Goal: Contribute content: Add original content to the website for others to see

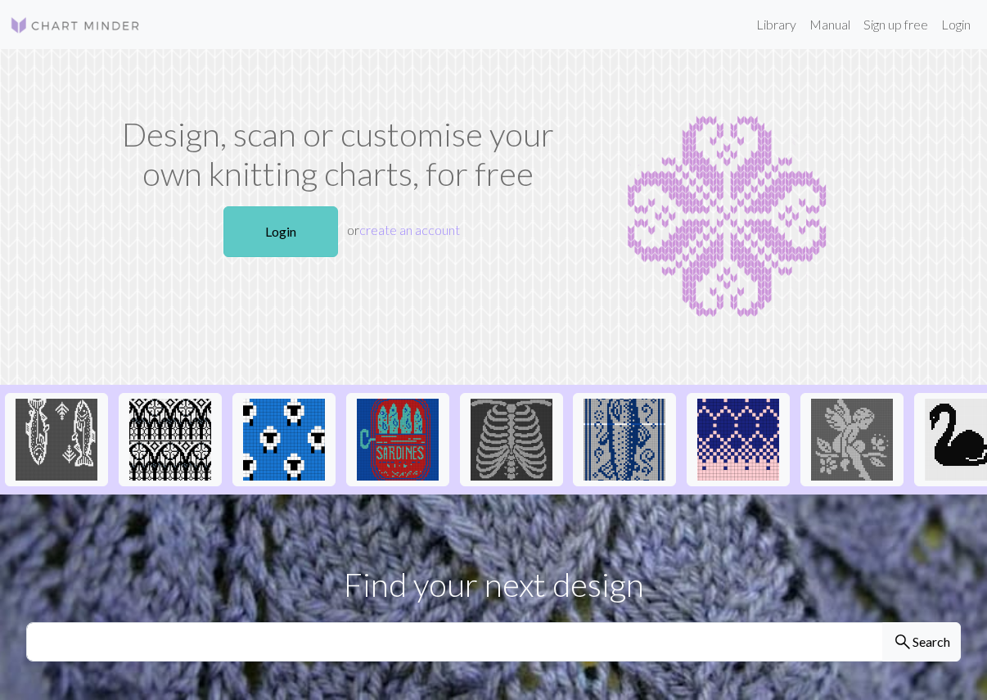
click at [290, 228] on link "Login" at bounding box center [281, 231] width 115 height 51
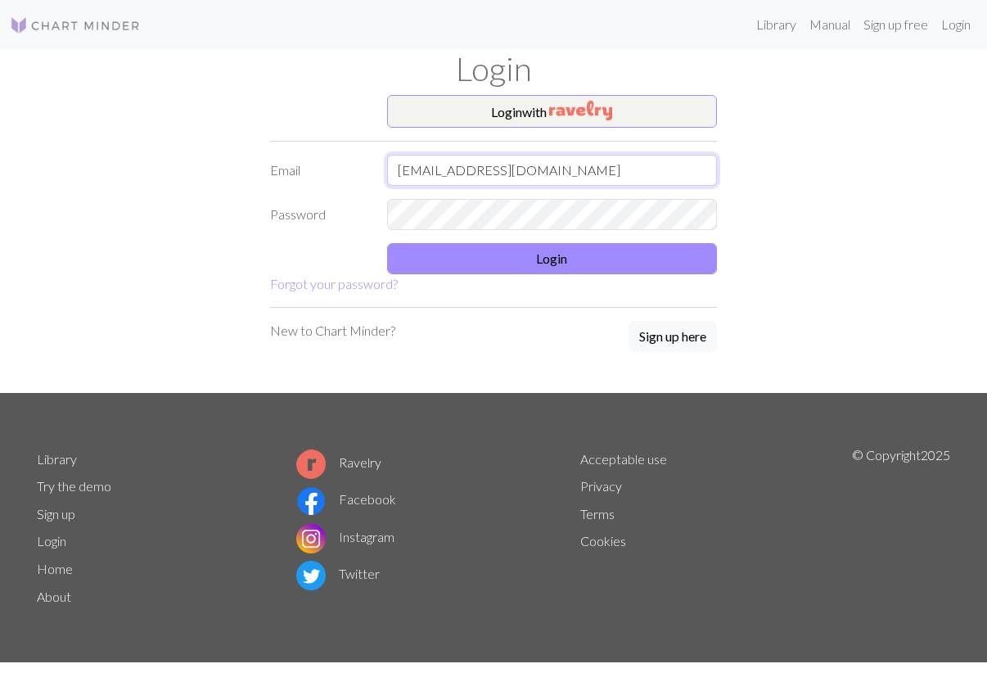
type input "[EMAIL_ADDRESS][DOMAIN_NAME]"
click at [540, 258] on button "Login" at bounding box center [552, 258] width 331 height 31
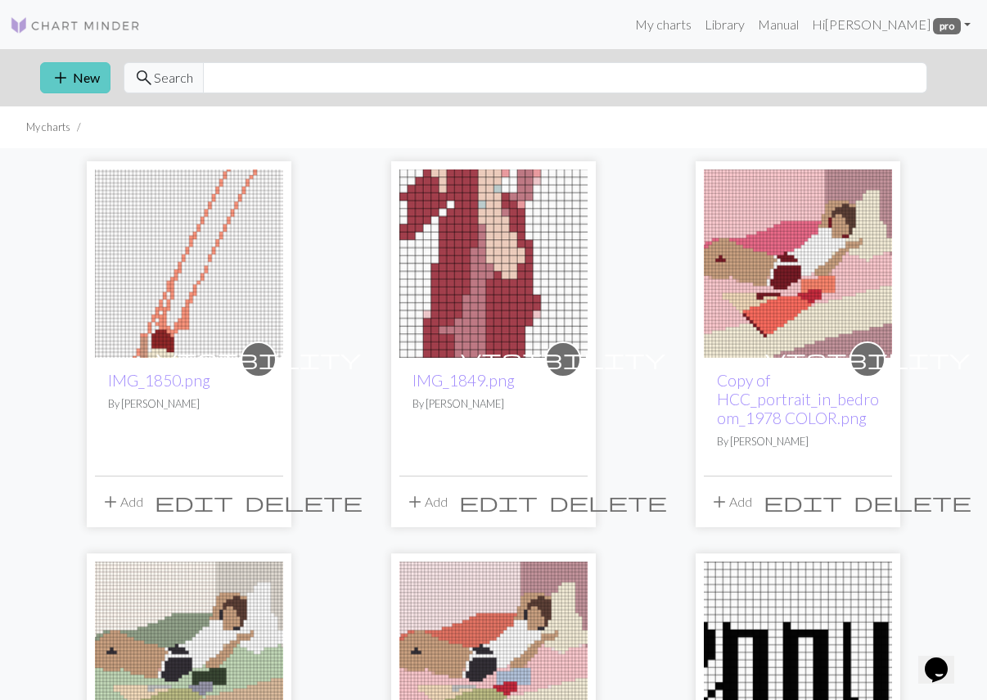
click at [64, 84] on span "add" at bounding box center [61, 77] width 20 height 23
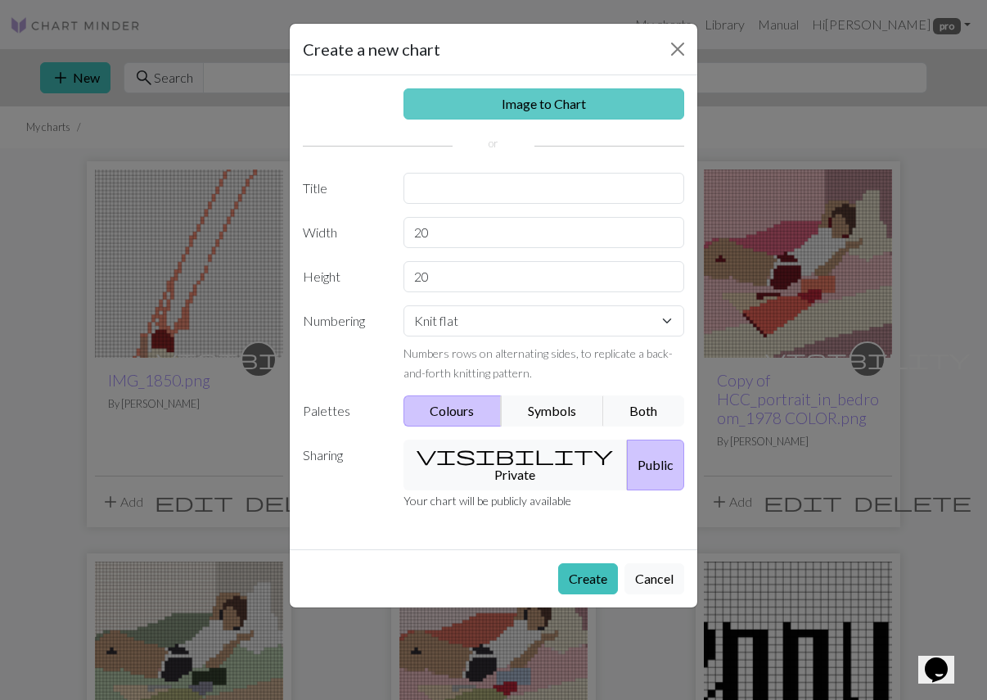
click at [613, 106] on link "Image to Chart" at bounding box center [545, 103] width 282 height 31
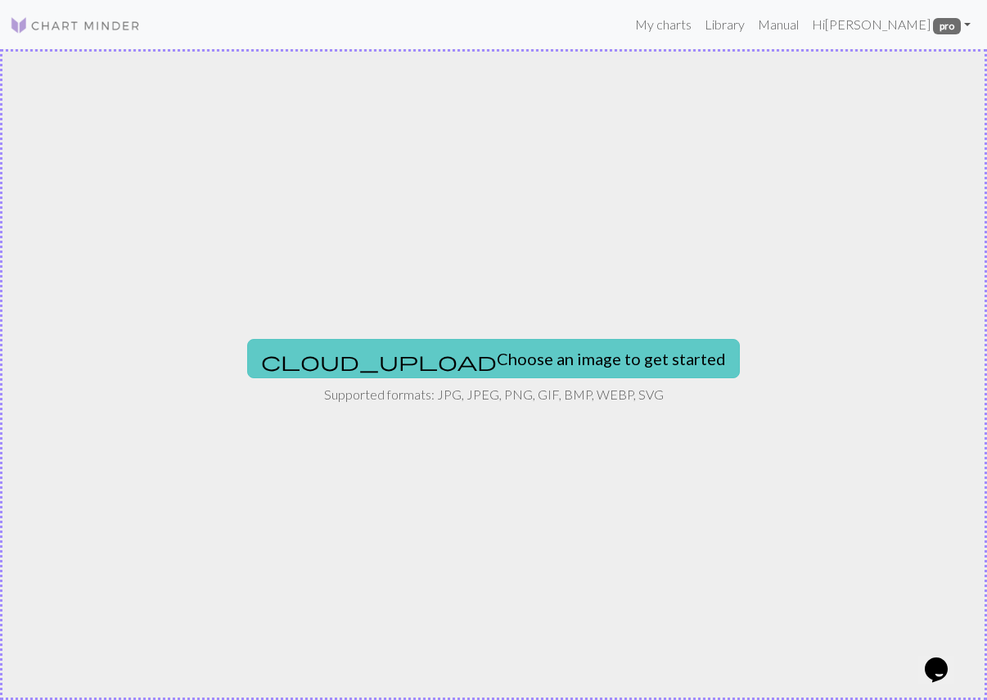
click at [568, 357] on button "cloud_upload Choose an image to get started" at bounding box center [493, 358] width 493 height 39
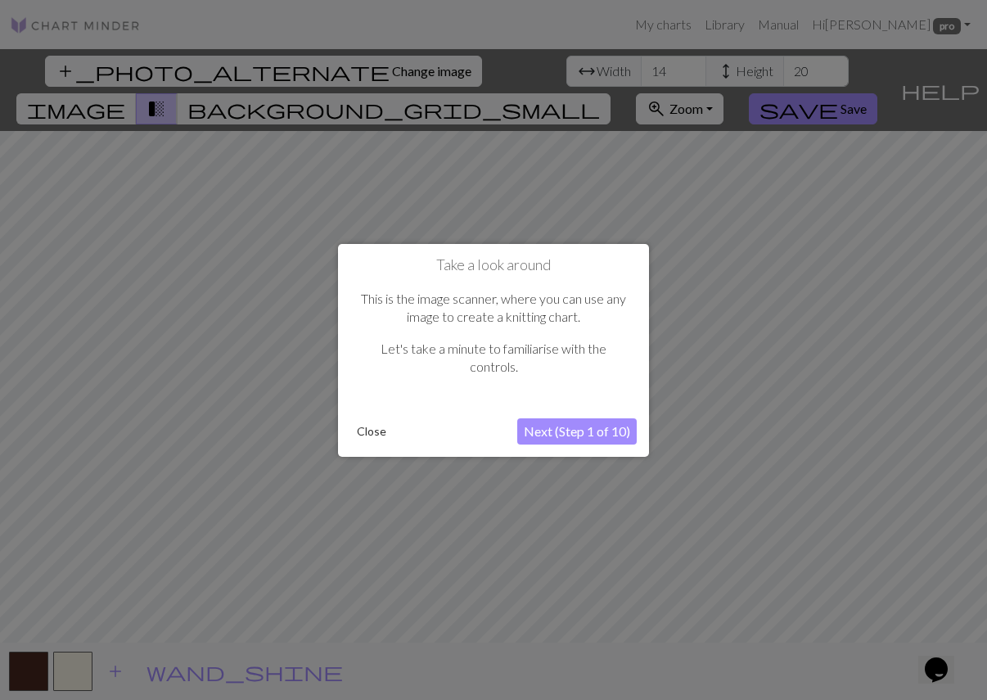
click at [571, 433] on button "Next (Step 1 of 10)" at bounding box center [577, 431] width 120 height 26
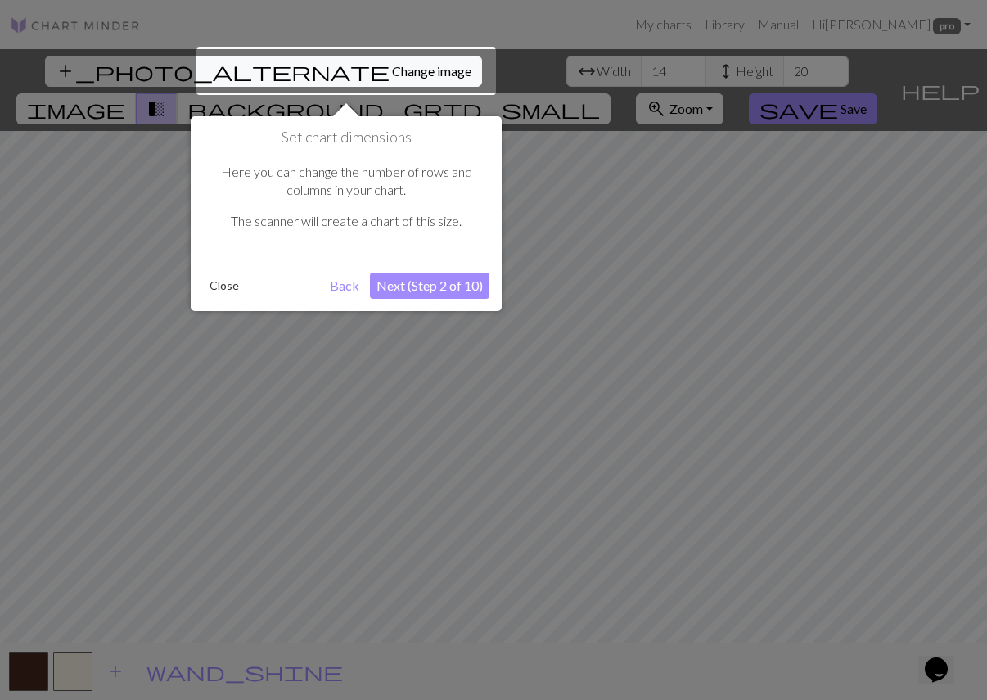
click at [462, 288] on button "Next (Step 2 of 10)" at bounding box center [430, 286] width 120 height 26
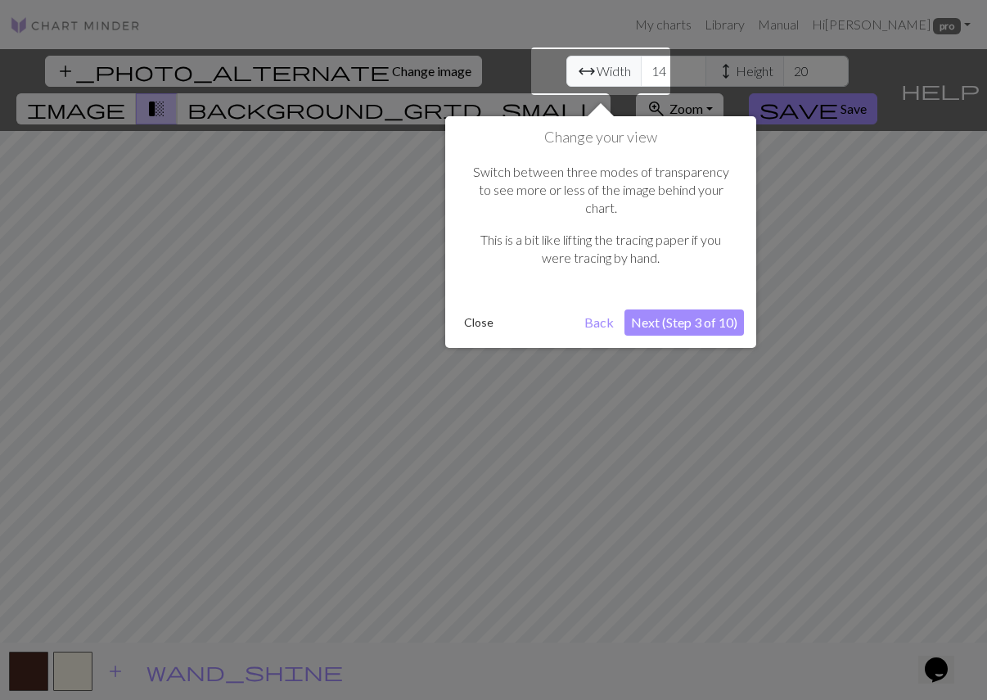
click at [710, 310] on button "Next (Step 3 of 10)" at bounding box center [685, 322] width 120 height 26
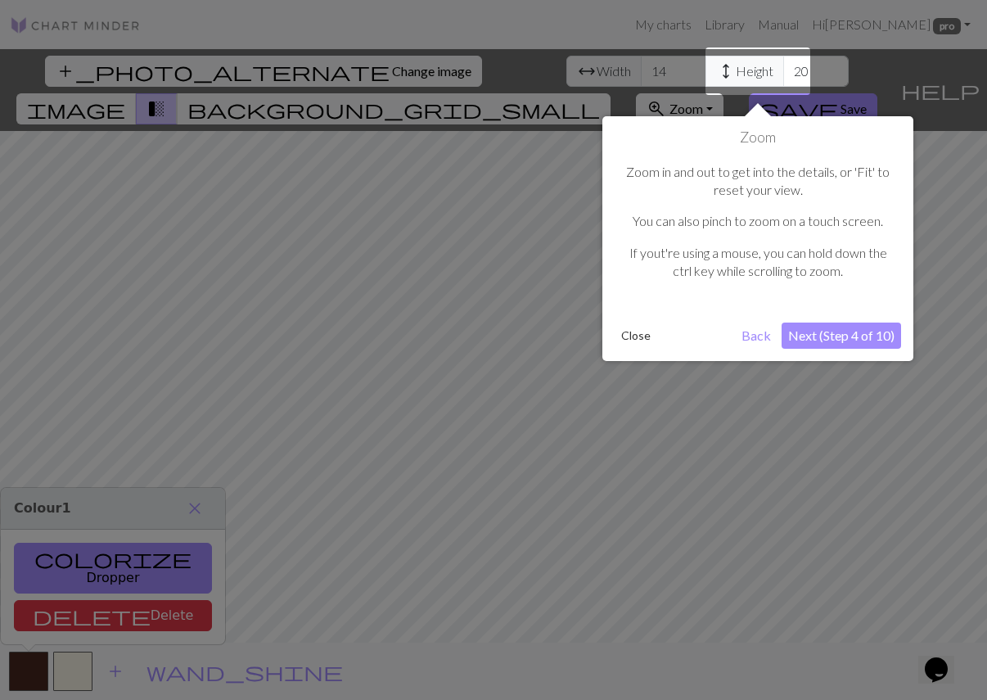
click at [840, 337] on button "Next (Step 4 of 10)" at bounding box center [842, 336] width 120 height 26
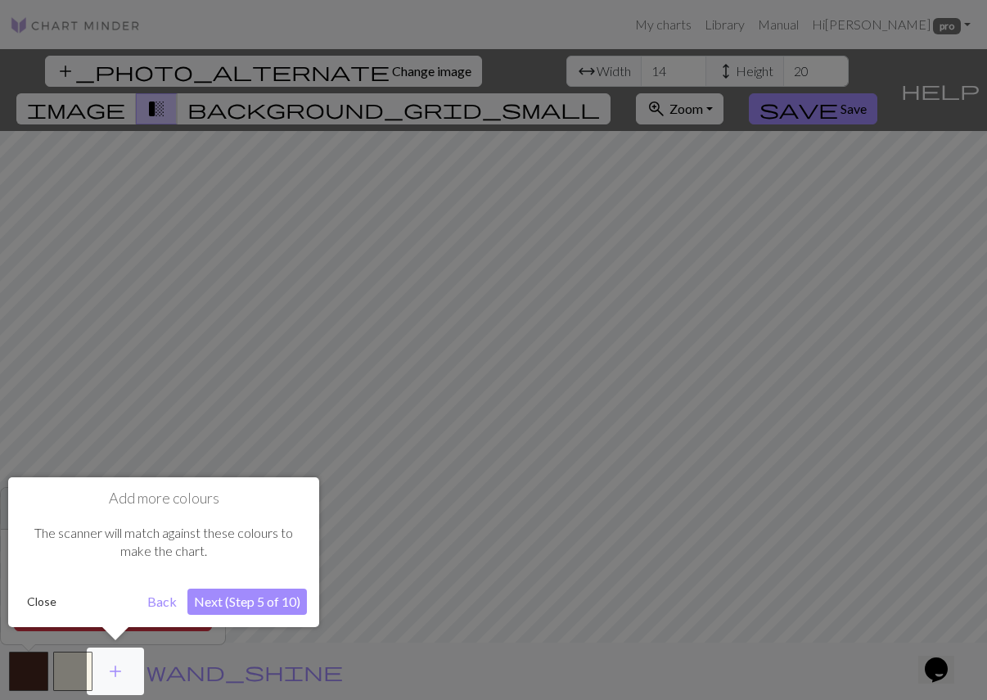
click at [160, 610] on button "Back" at bounding box center [162, 602] width 43 height 26
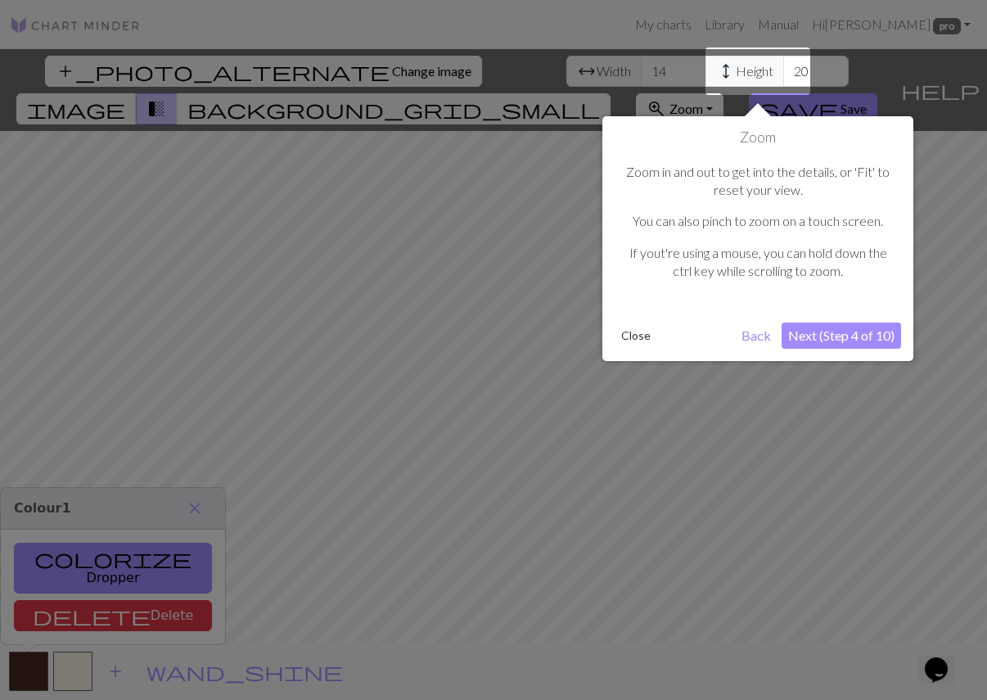
click at [648, 331] on button "Close" at bounding box center [636, 335] width 43 height 25
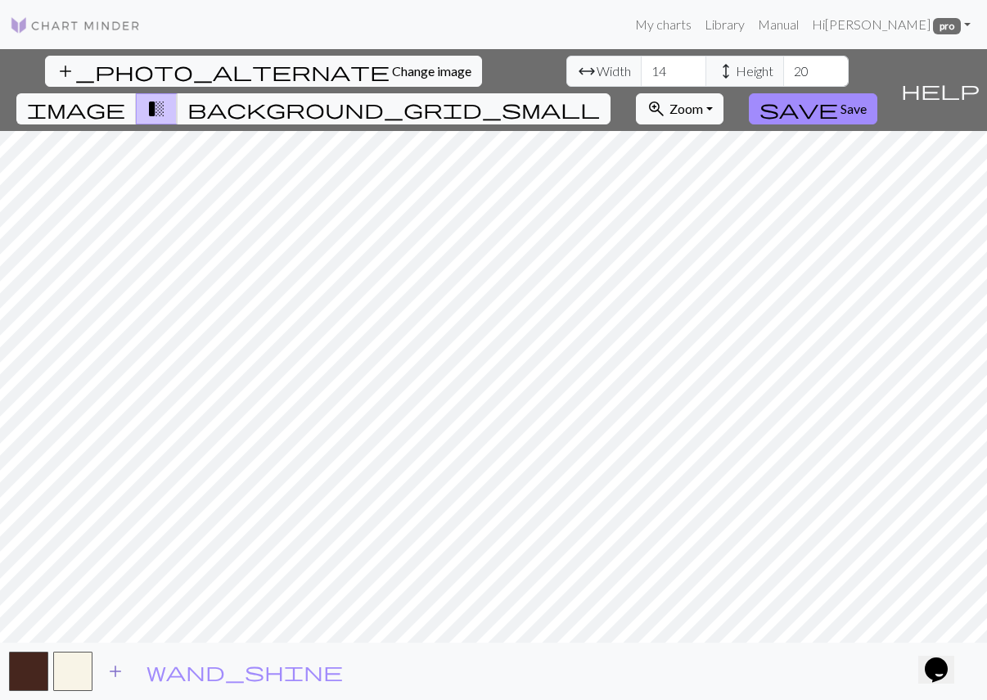
click at [117, 670] on span "add" at bounding box center [116, 671] width 20 height 23
click at [490, 655] on div "add_photo_alternate Change image arrow_range Width 14 height Height 20 image tr…" at bounding box center [493, 374] width 987 height 651
click at [490, 79] on div "add_photo_alternate Change image arrow_range Width 14 height Height 20 image tr…" at bounding box center [493, 374] width 987 height 651
click at [151, 667] on span "add" at bounding box center [160, 671] width 20 height 23
click at [122, 684] on button "button" at bounding box center [116, 671] width 39 height 39
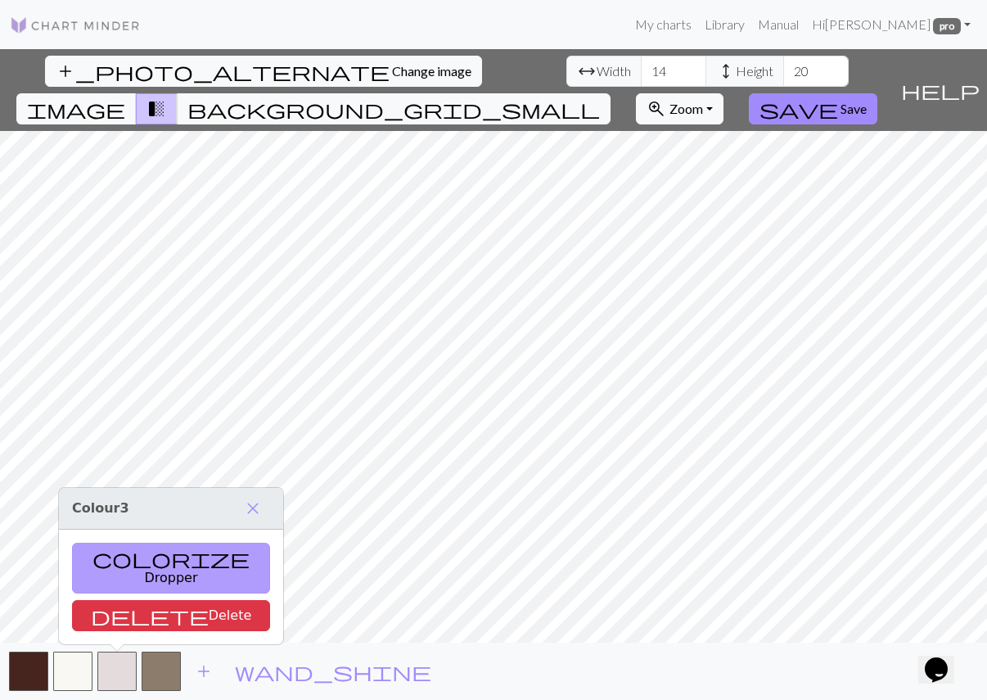
click at [136, 576] on button "colorize Dropper" at bounding box center [171, 568] width 198 height 51
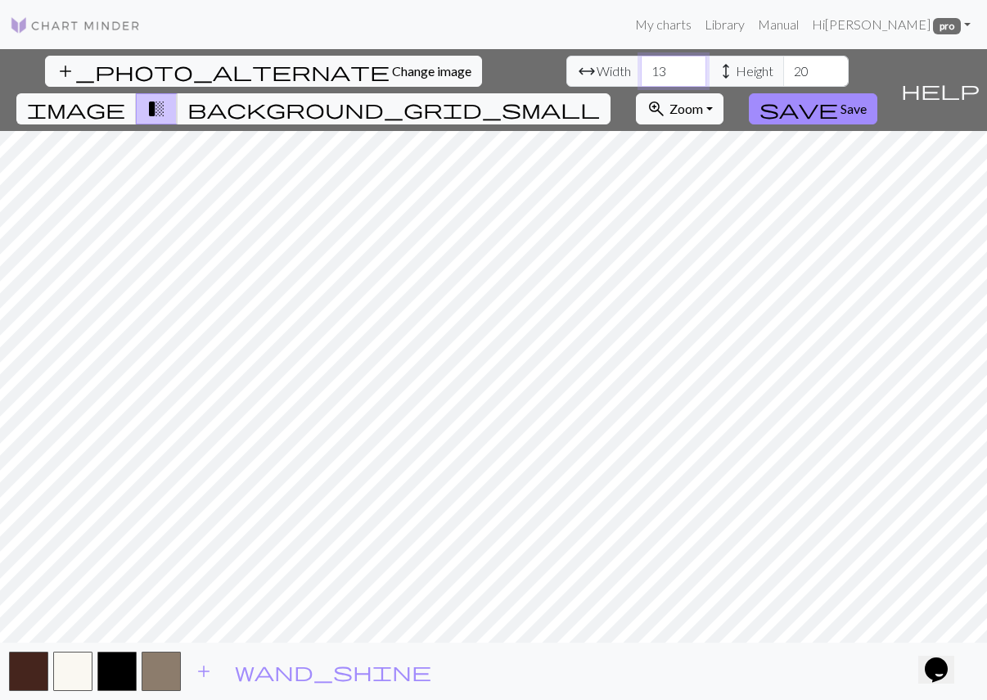
click at [641, 79] on input "13" at bounding box center [674, 71] width 66 height 31
click at [641, 79] on input "12" at bounding box center [674, 71] width 66 height 31
click at [641, 79] on input "11" at bounding box center [674, 71] width 66 height 31
click at [641, 79] on input "10" at bounding box center [674, 71] width 66 height 31
click at [641, 79] on input "9" at bounding box center [674, 71] width 66 height 31
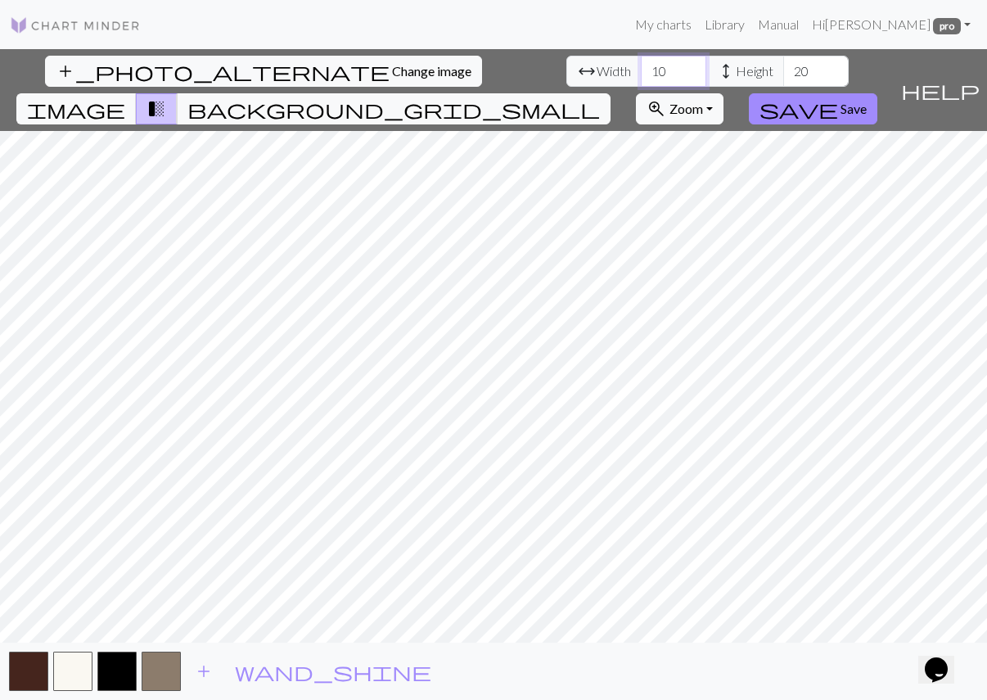
click at [641, 66] on input "10" at bounding box center [674, 71] width 66 height 31
click at [641, 66] on input "11" at bounding box center [674, 71] width 66 height 31
click at [641, 66] on input "12" at bounding box center [674, 71] width 66 height 31
click at [641, 66] on input "13" at bounding box center [674, 71] width 66 height 31
click at [641, 66] on input "14" at bounding box center [674, 71] width 66 height 31
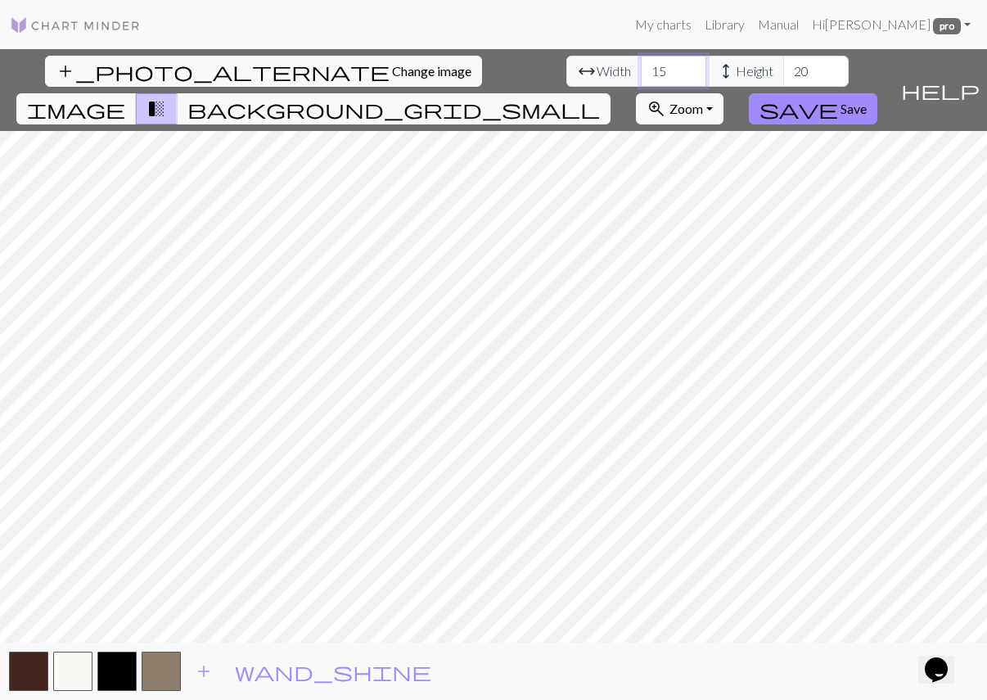
click at [641, 66] on input "15" at bounding box center [674, 71] width 66 height 31
click at [641, 66] on input "16" at bounding box center [674, 71] width 66 height 31
click at [641, 66] on input "17" at bounding box center [674, 71] width 66 height 31
click at [641, 66] on input "18" at bounding box center [674, 71] width 66 height 31
click at [641, 66] on input "19" at bounding box center [674, 71] width 66 height 31
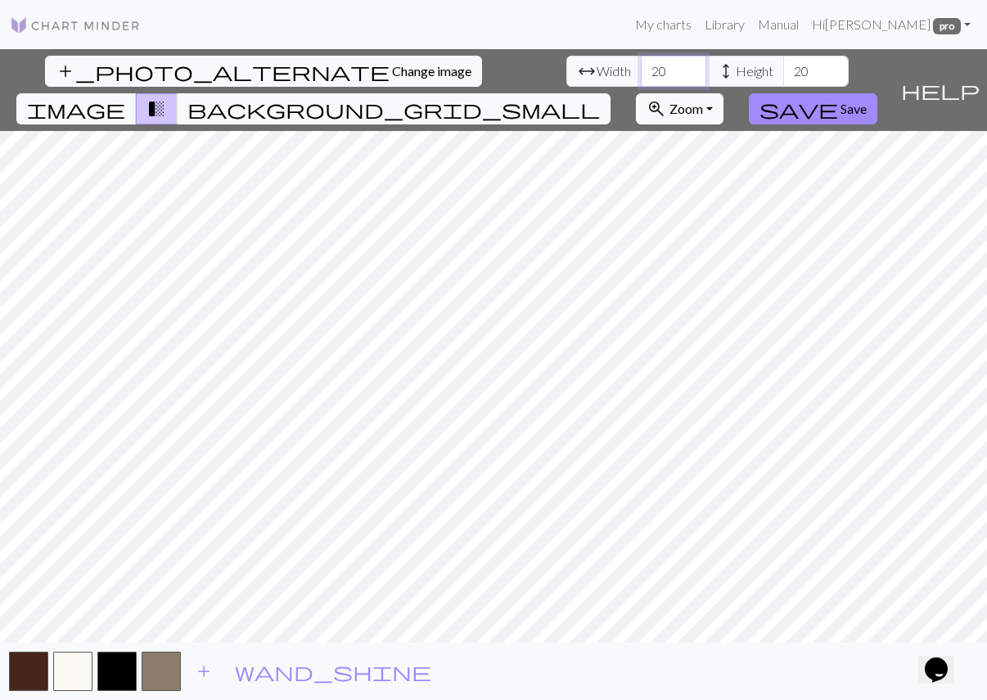
click at [641, 66] on input "20" at bounding box center [674, 71] width 66 height 31
click at [641, 66] on input "21" at bounding box center [674, 71] width 66 height 31
click at [641, 66] on input "22" at bounding box center [674, 71] width 66 height 31
click at [641, 66] on input "23" at bounding box center [674, 71] width 66 height 31
click at [641, 66] on input "24" at bounding box center [674, 71] width 66 height 31
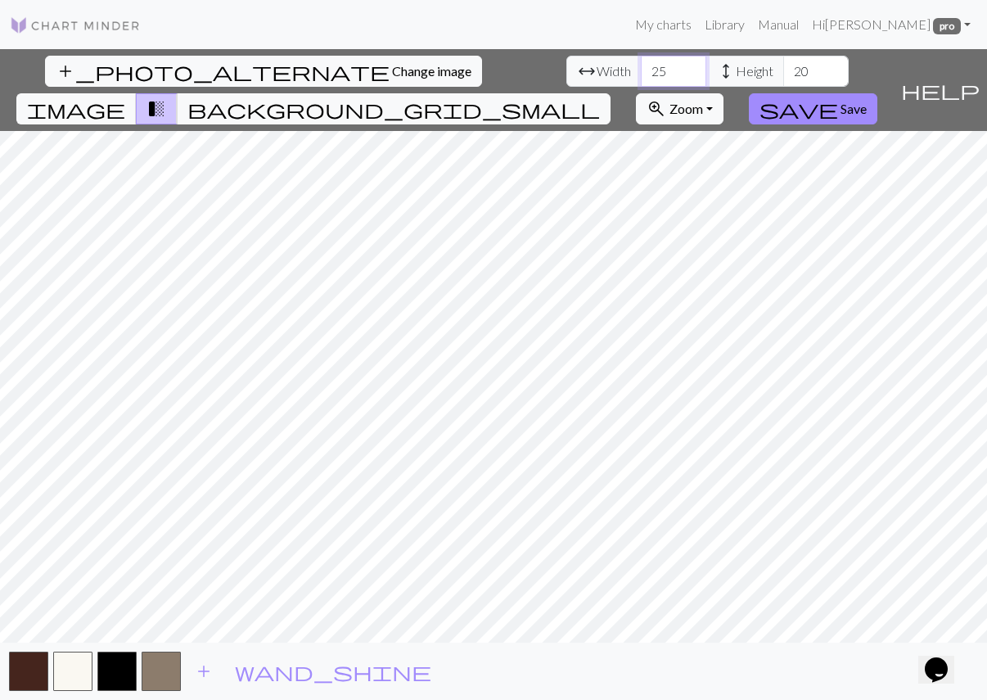
click at [641, 66] on input "25" at bounding box center [674, 71] width 66 height 31
click at [641, 66] on input "26" at bounding box center [674, 71] width 66 height 31
click at [641, 66] on input "27" at bounding box center [674, 71] width 66 height 31
click at [641, 66] on input "28" at bounding box center [674, 71] width 66 height 31
click at [641, 66] on input "29" at bounding box center [674, 71] width 66 height 31
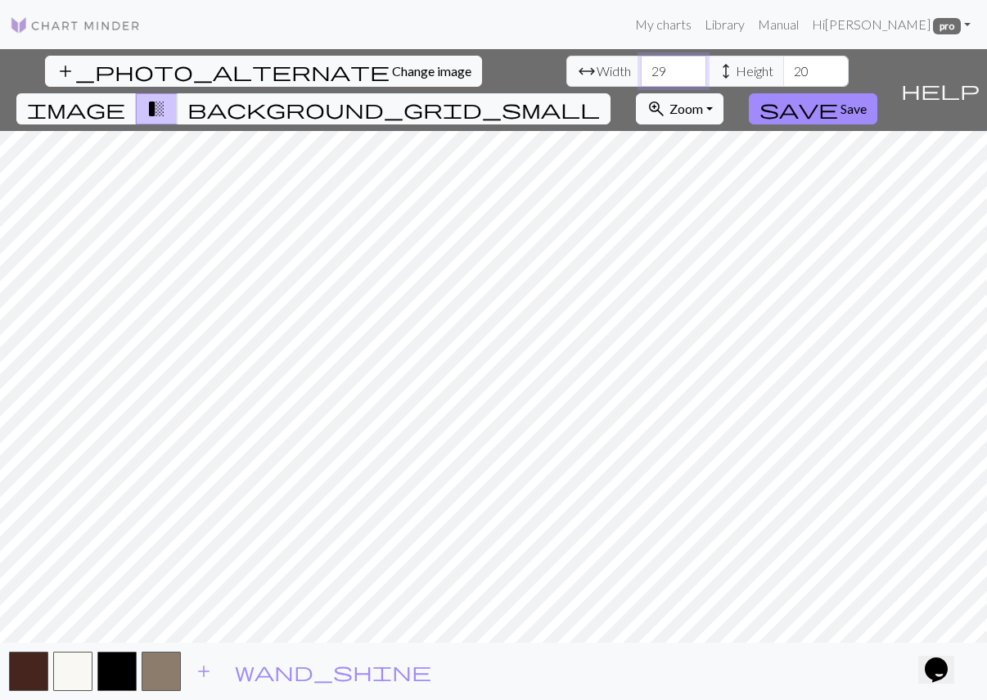
type input "30"
click at [641, 66] on input "30" at bounding box center [674, 71] width 66 height 31
click at [784, 69] on input "21" at bounding box center [817, 71] width 66 height 31
click at [784, 69] on input "22" at bounding box center [817, 71] width 66 height 31
click at [784, 69] on input "23" at bounding box center [817, 71] width 66 height 31
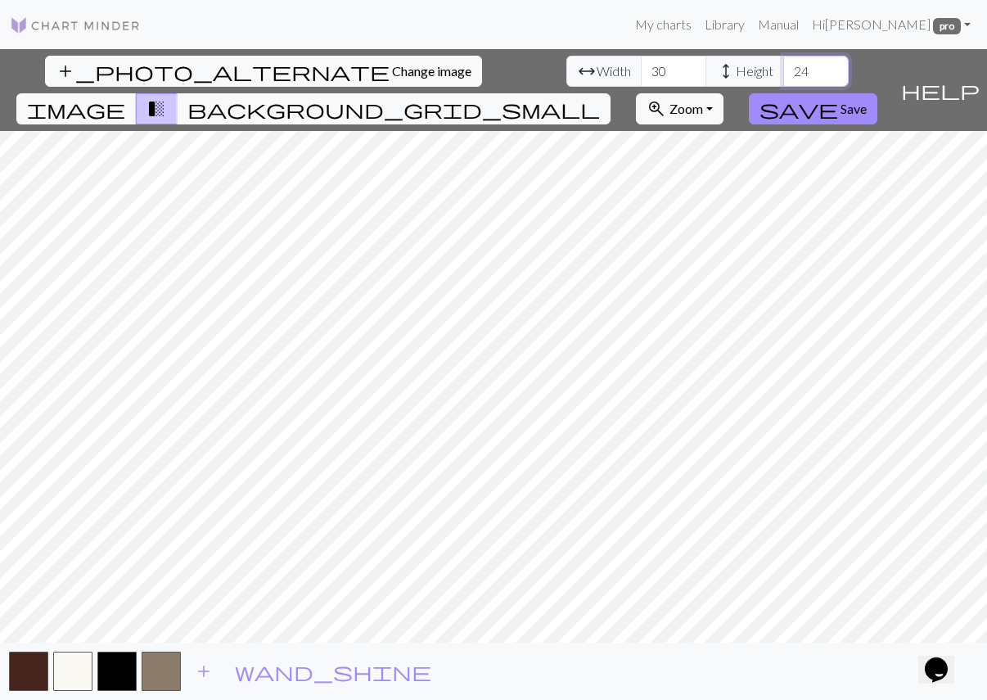
click at [784, 69] on input "24" at bounding box center [817, 71] width 66 height 31
click at [784, 69] on input "25" at bounding box center [817, 71] width 66 height 31
click at [784, 69] on input "26" at bounding box center [817, 71] width 66 height 31
click at [784, 69] on input "27" at bounding box center [817, 71] width 66 height 31
click at [784, 69] on input "28" at bounding box center [817, 71] width 66 height 31
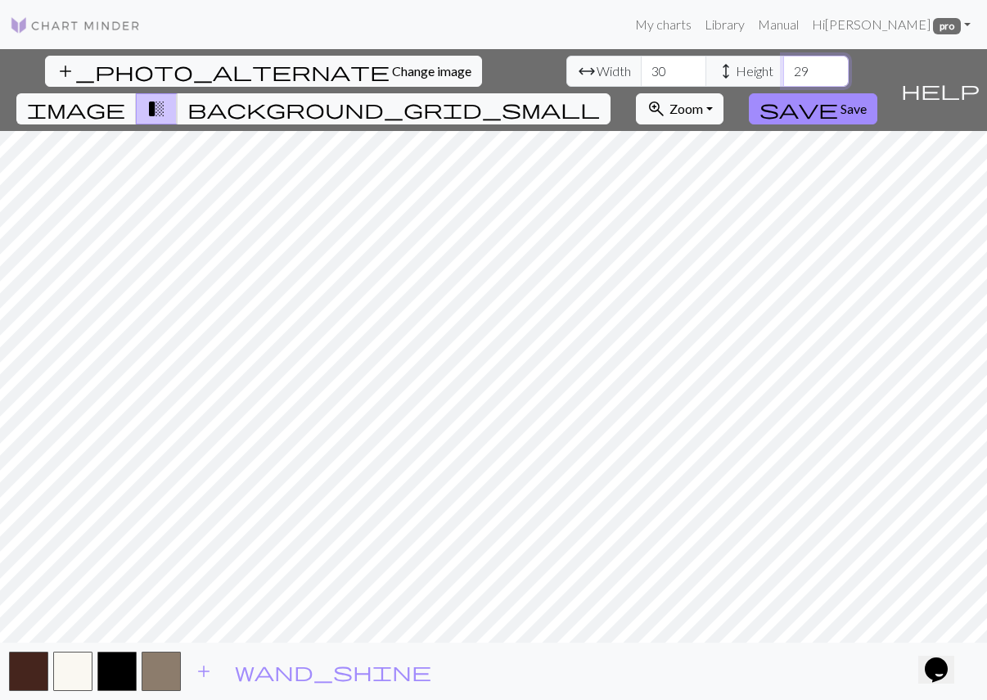
click at [784, 69] on input "29" at bounding box center [817, 71] width 66 height 31
click at [784, 69] on input "30" at bounding box center [817, 71] width 66 height 31
click at [784, 69] on input "31" at bounding box center [817, 71] width 66 height 31
click at [784, 69] on input "32" at bounding box center [817, 71] width 66 height 31
click at [784, 69] on input "33" at bounding box center [817, 71] width 66 height 31
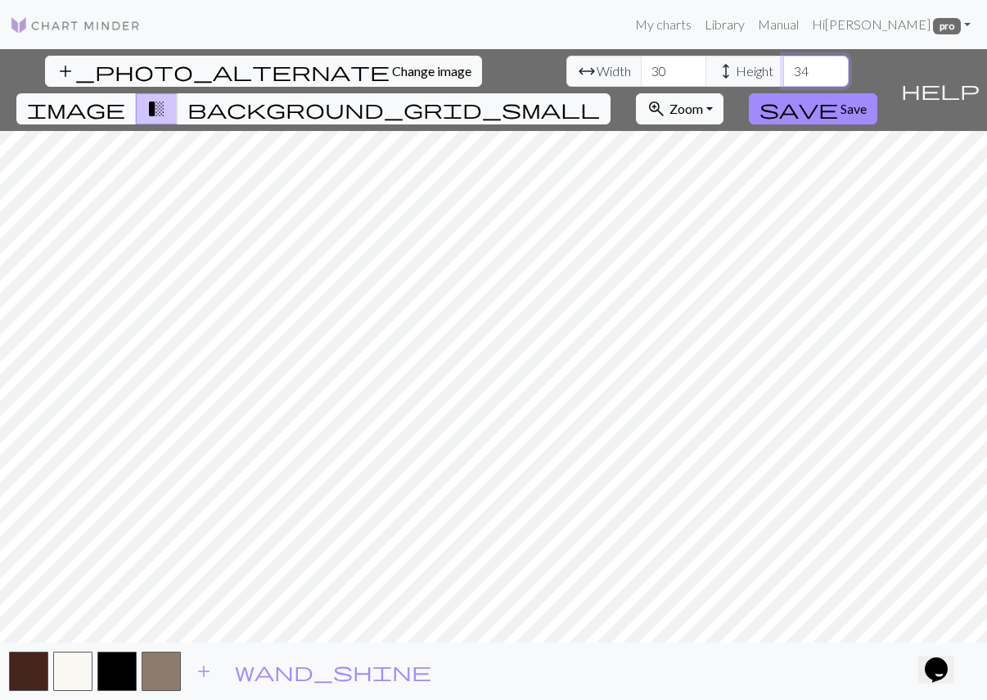
click at [784, 69] on input "34" at bounding box center [817, 71] width 66 height 31
click at [784, 69] on input "35" at bounding box center [817, 71] width 66 height 31
click at [784, 69] on input "36" at bounding box center [817, 71] width 66 height 31
click at [784, 69] on input "37" at bounding box center [817, 71] width 66 height 31
click at [784, 69] on input "38" at bounding box center [817, 71] width 66 height 31
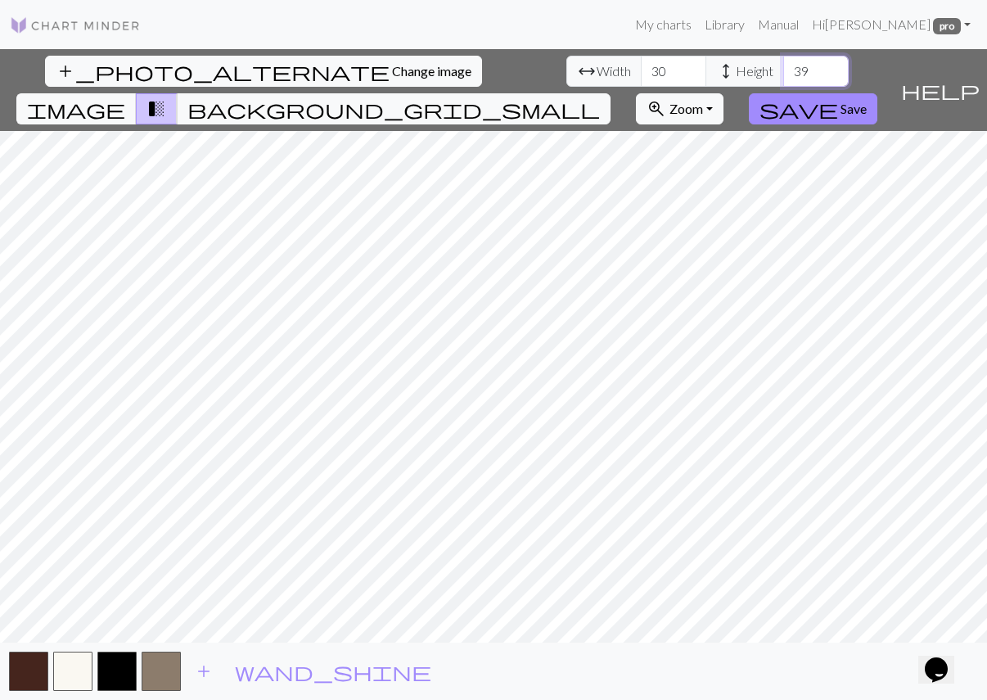
click at [784, 69] on input "39" at bounding box center [817, 71] width 66 height 31
click at [784, 69] on input "40" at bounding box center [817, 71] width 66 height 31
click at [784, 69] on input "41" at bounding box center [817, 71] width 66 height 31
click at [784, 69] on input "42" at bounding box center [817, 71] width 66 height 31
click at [784, 69] on input "43" at bounding box center [817, 71] width 66 height 31
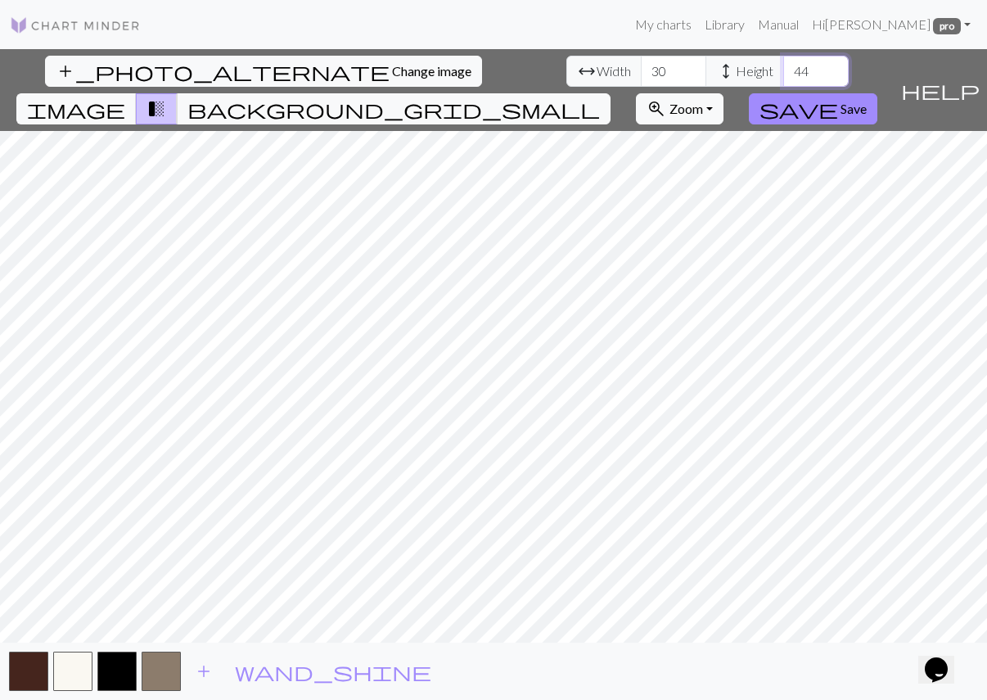
click at [784, 69] on input "44" at bounding box center [817, 71] width 66 height 31
click at [784, 69] on input "45" at bounding box center [817, 71] width 66 height 31
click at [784, 69] on input "46" at bounding box center [817, 71] width 66 height 31
click at [784, 69] on input "47" at bounding box center [817, 71] width 66 height 31
click at [784, 69] on input "48" at bounding box center [817, 71] width 66 height 31
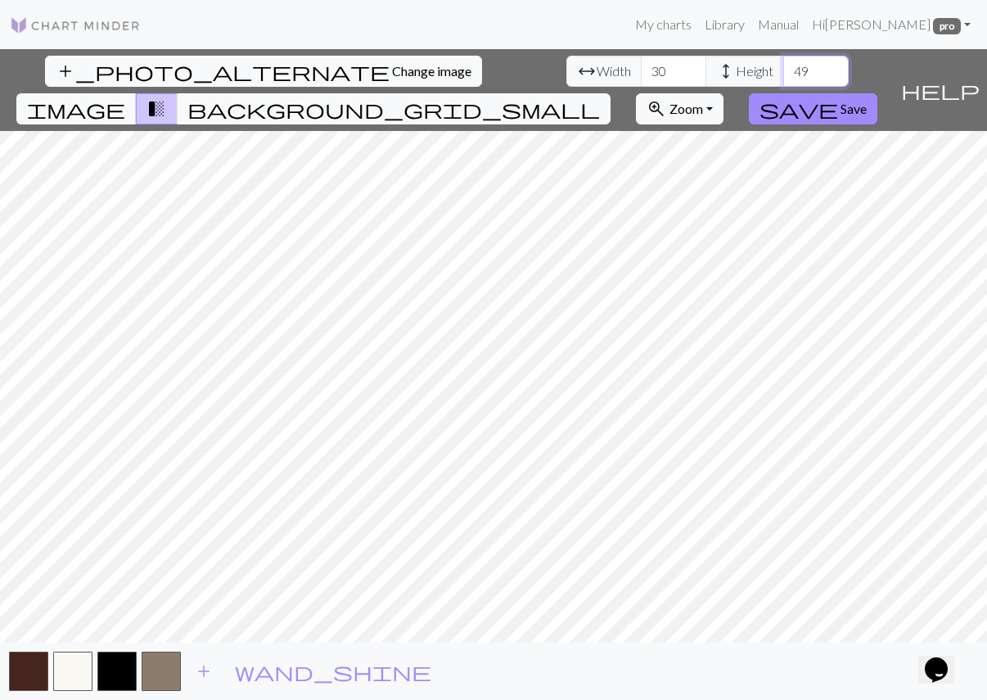
click at [784, 69] on input "49" at bounding box center [817, 71] width 66 height 31
click at [784, 69] on input "50" at bounding box center [817, 71] width 66 height 31
click at [784, 69] on input "51" at bounding box center [817, 71] width 66 height 31
click at [784, 69] on input "52" at bounding box center [817, 71] width 66 height 31
click at [784, 69] on input "53" at bounding box center [817, 71] width 66 height 31
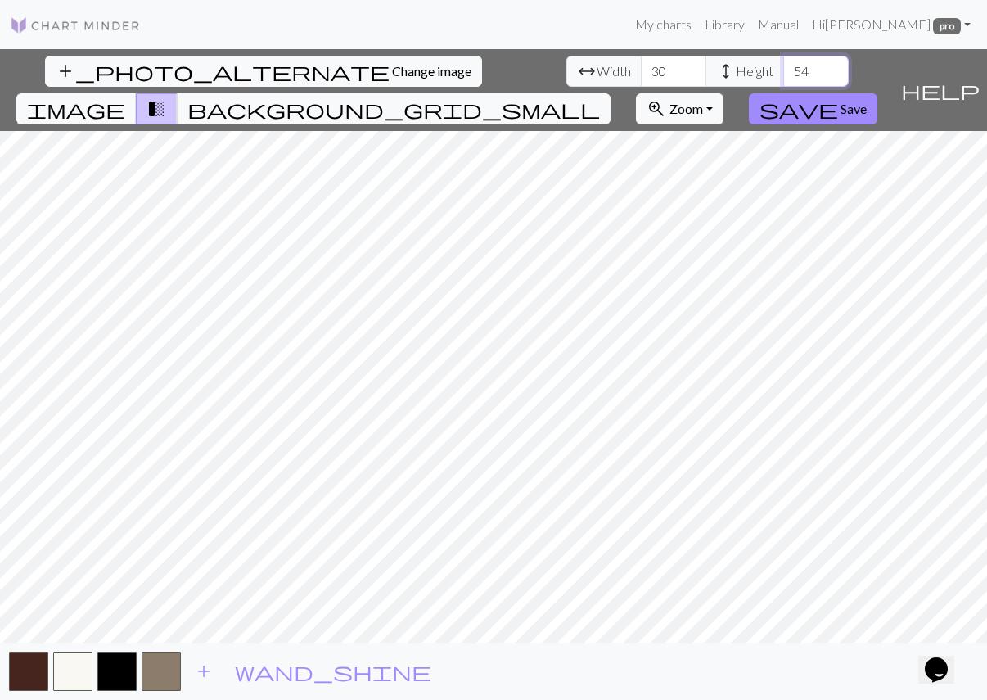
click at [784, 69] on input "54" at bounding box center [817, 71] width 66 height 31
click at [784, 69] on input "55" at bounding box center [817, 71] width 66 height 31
click at [784, 69] on input "56" at bounding box center [817, 71] width 66 height 31
click at [784, 69] on input "57" at bounding box center [817, 71] width 66 height 31
click at [784, 70] on input "57" at bounding box center [817, 71] width 66 height 31
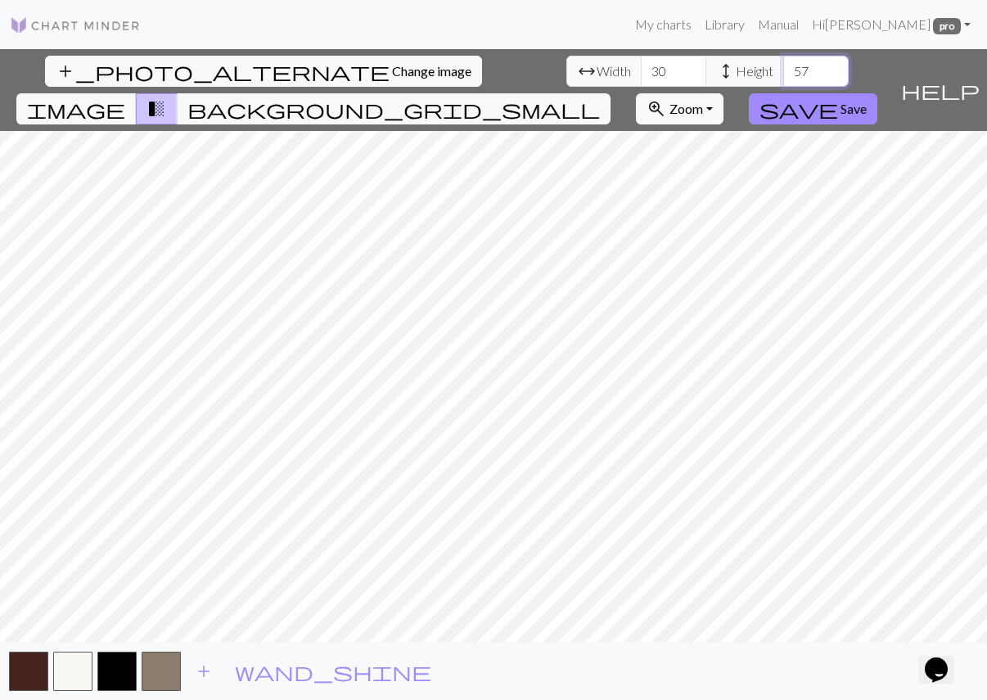
click at [784, 70] on input "57" at bounding box center [817, 71] width 66 height 31
type input "70"
click at [641, 72] on input "30" at bounding box center [674, 71] width 66 height 31
click at [641, 72] on input "60" at bounding box center [674, 71] width 66 height 31
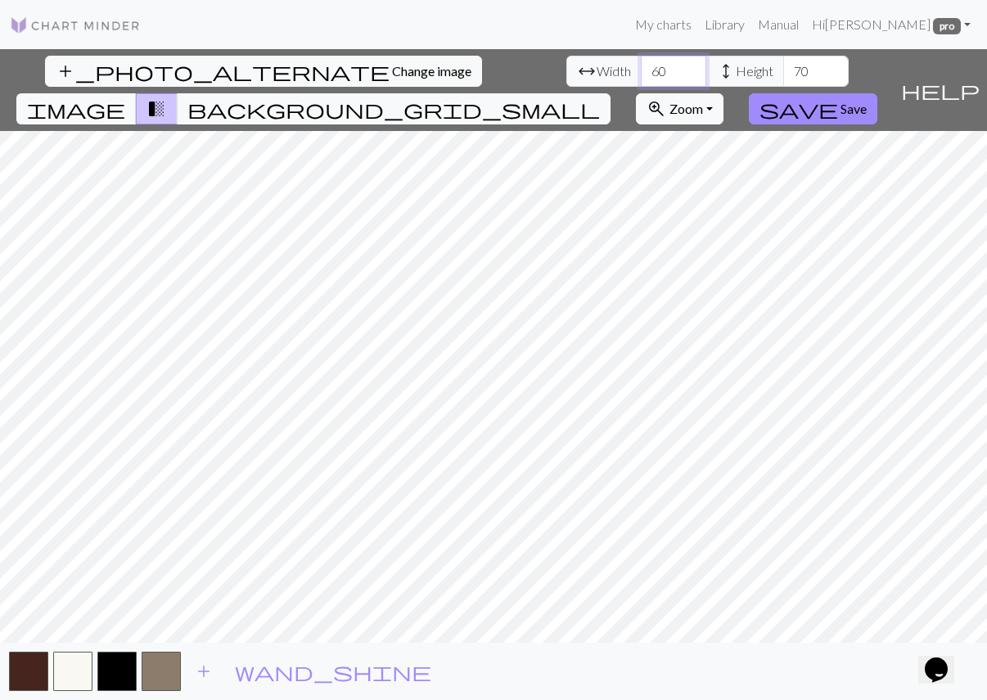
click at [641, 72] on input "60" at bounding box center [674, 71] width 66 height 31
type input "70"
click at [784, 75] on input "70" at bounding box center [817, 71] width 66 height 31
type input "80"
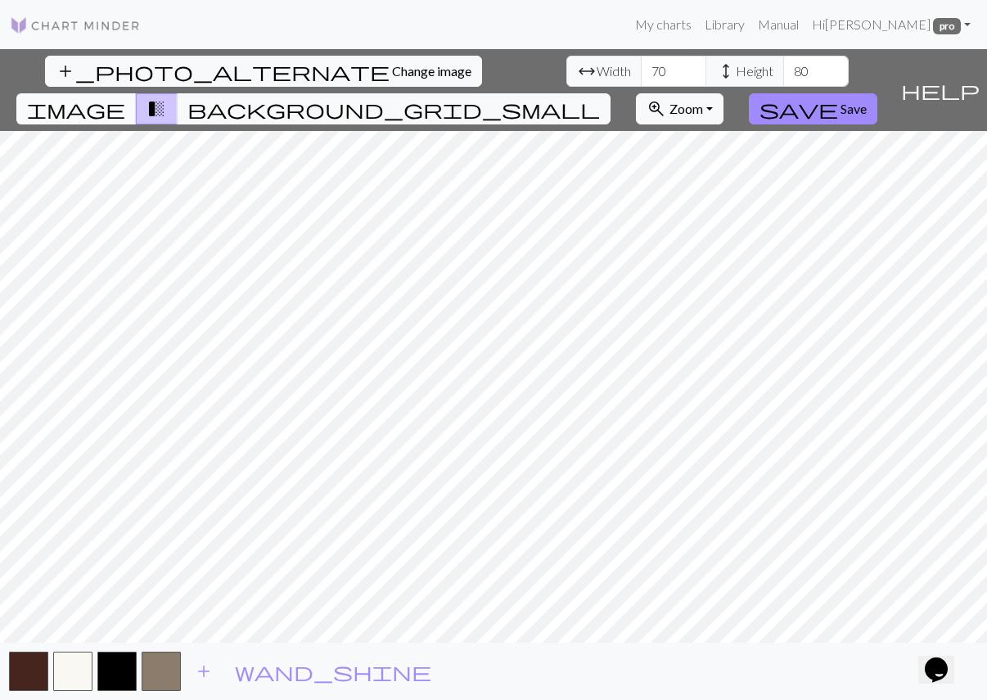
click at [125, 97] on span "image" at bounding box center [76, 108] width 98 height 23
click at [166, 97] on span "transition_fade" at bounding box center [157, 108] width 20 height 23
click at [600, 97] on span "background_grid_small" at bounding box center [393, 108] width 413 height 23
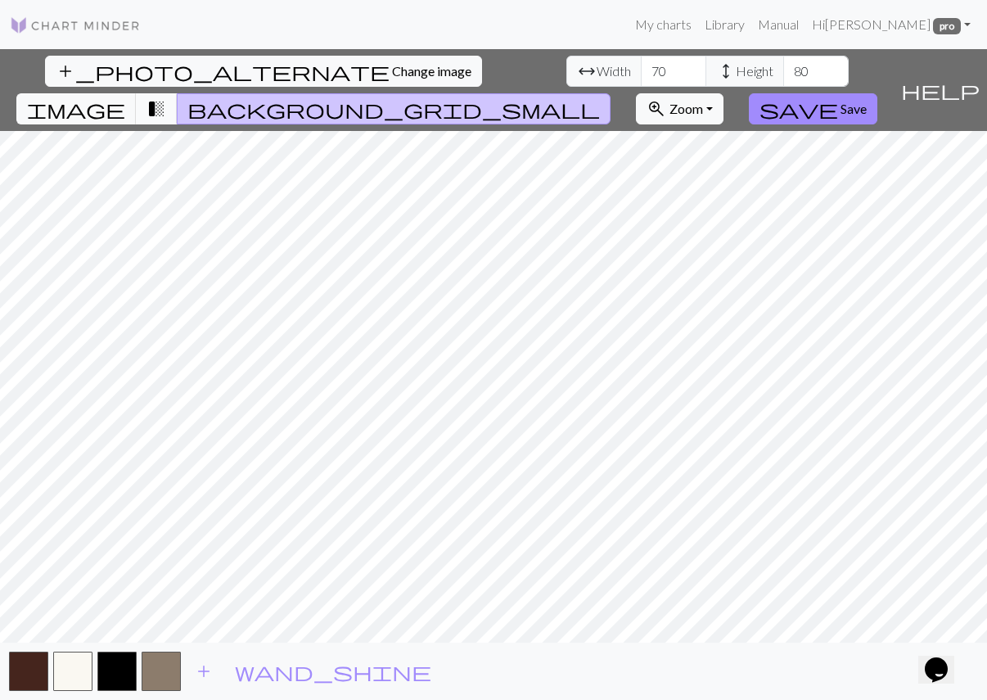
click at [166, 97] on span "transition_fade" at bounding box center [157, 108] width 20 height 23
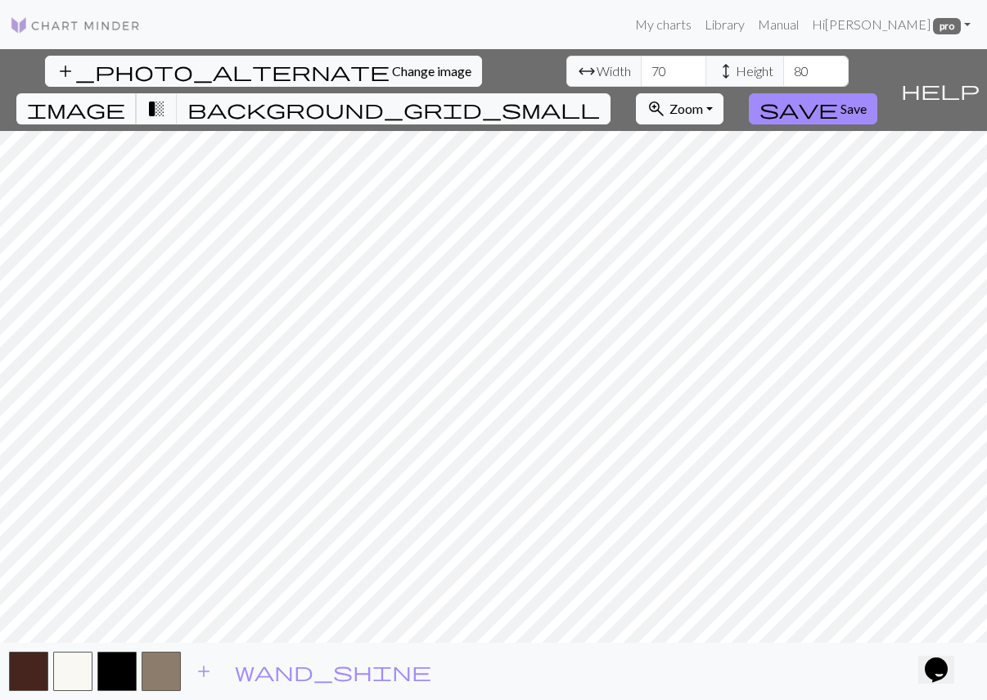
click at [125, 97] on span "image" at bounding box center [76, 108] width 98 height 23
click at [160, 679] on button "button" at bounding box center [161, 671] width 39 height 39
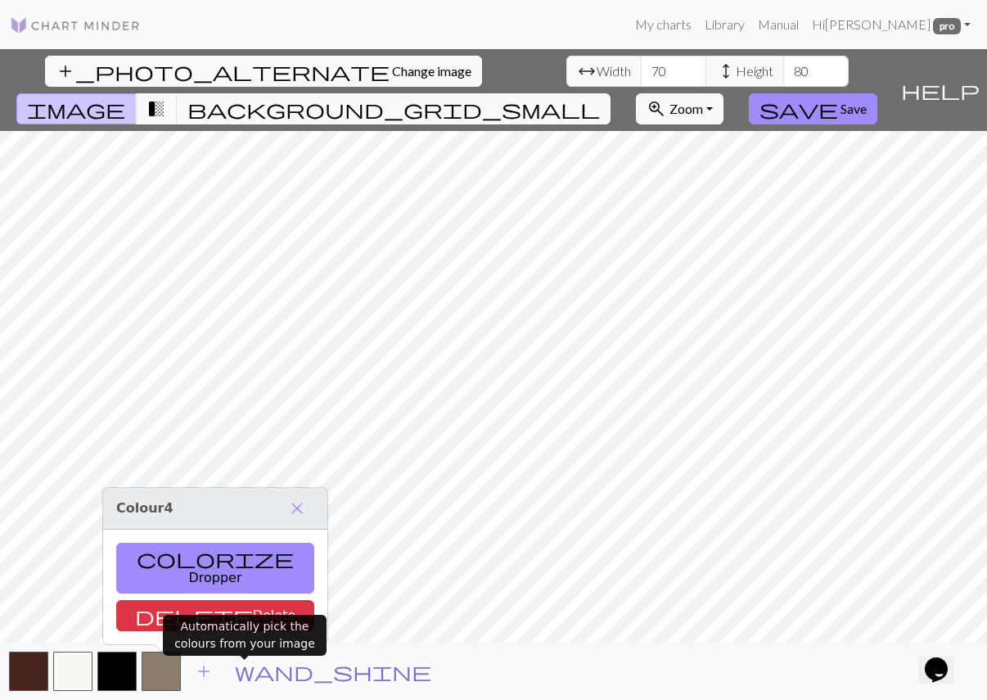
click at [248, 672] on span "wand_shine" at bounding box center [333, 671] width 197 height 23
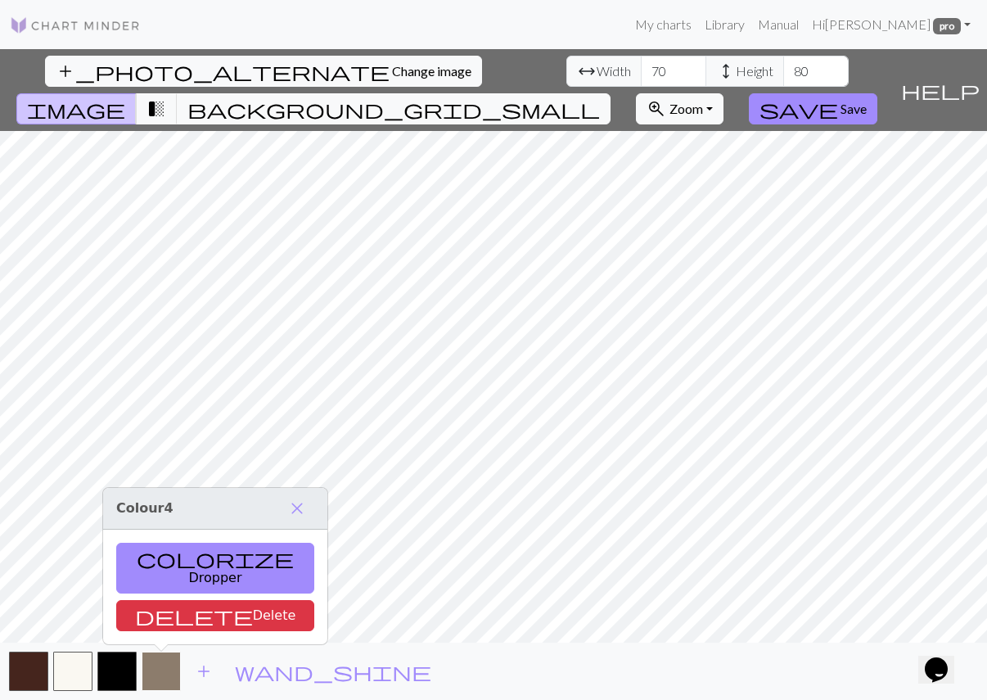
click at [163, 657] on button "button" at bounding box center [161, 671] width 39 height 39
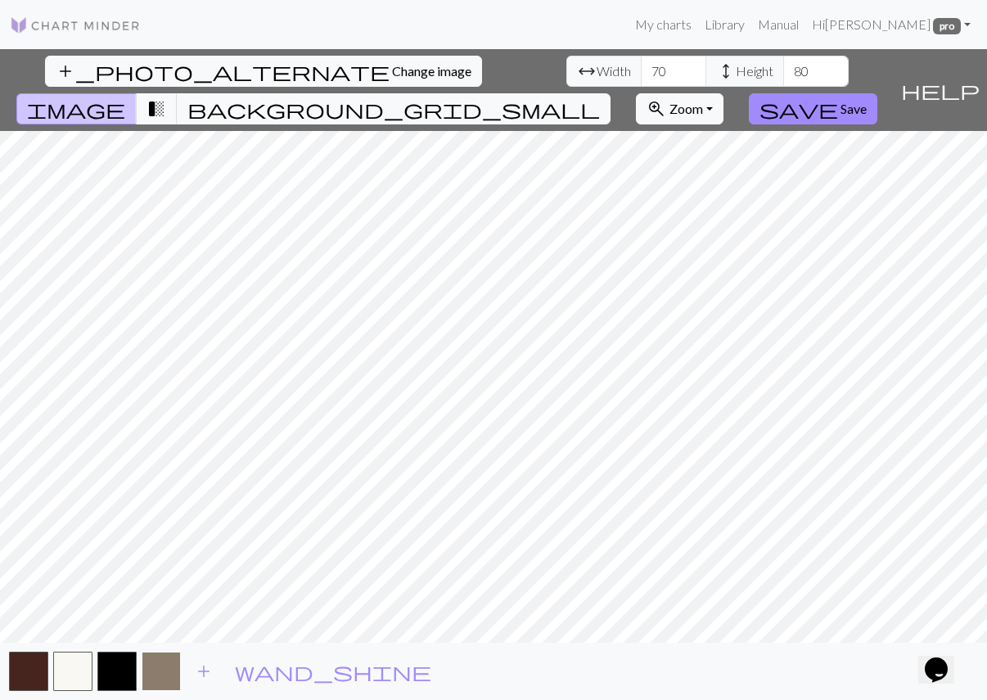
click at [163, 675] on button "button" at bounding box center [161, 671] width 39 height 39
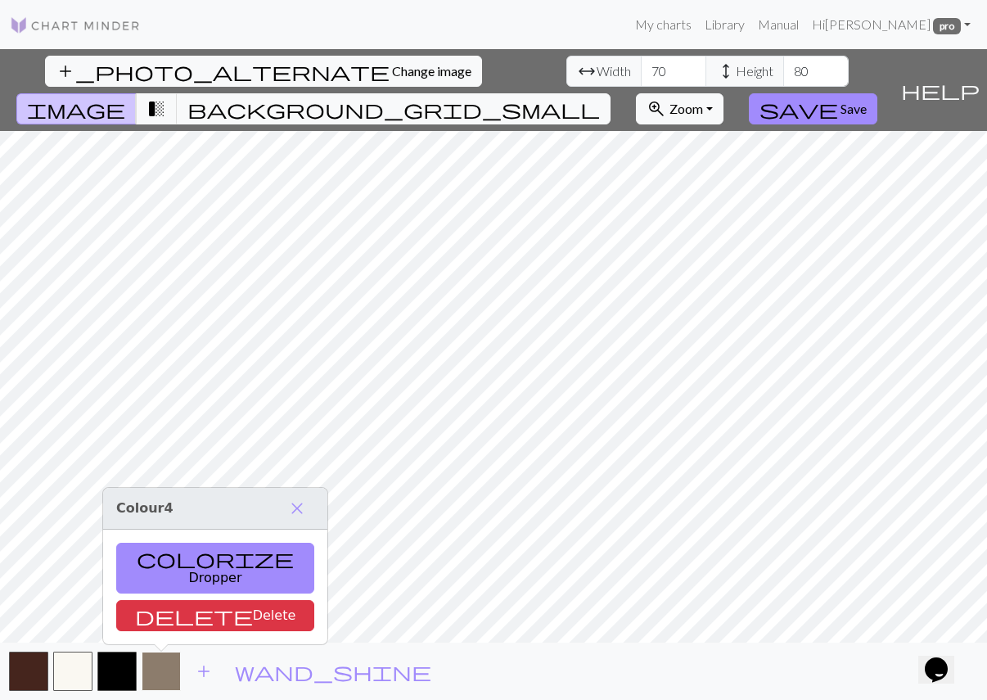
click at [163, 675] on button "button" at bounding box center [161, 671] width 39 height 39
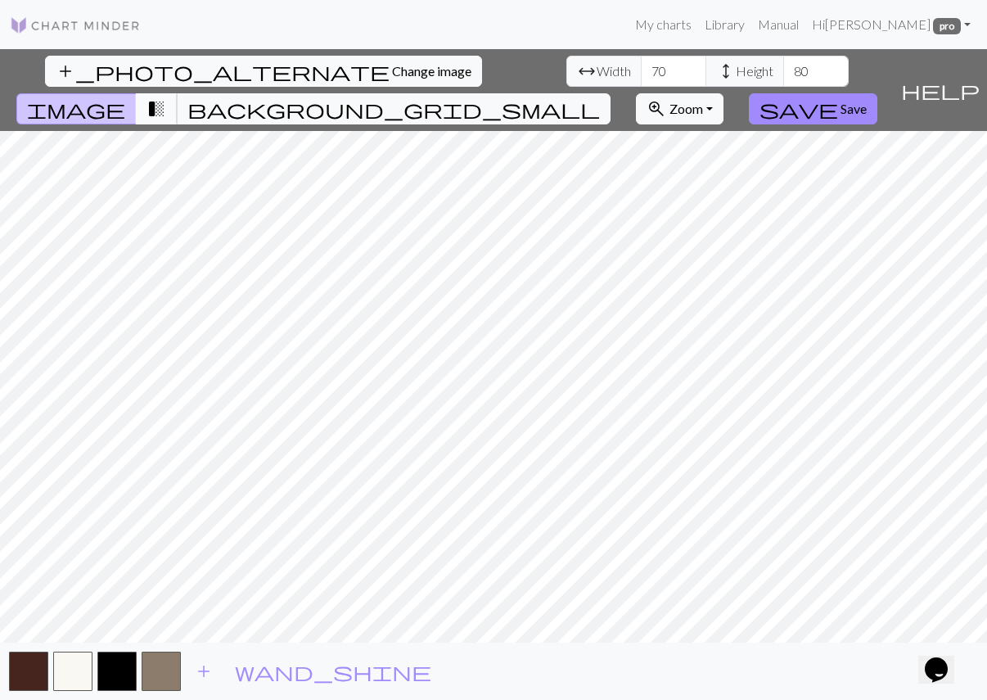
click at [166, 97] on span "transition_fade" at bounding box center [157, 108] width 20 height 23
click at [600, 97] on span "background_grid_small" at bounding box center [393, 108] width 413 height 23
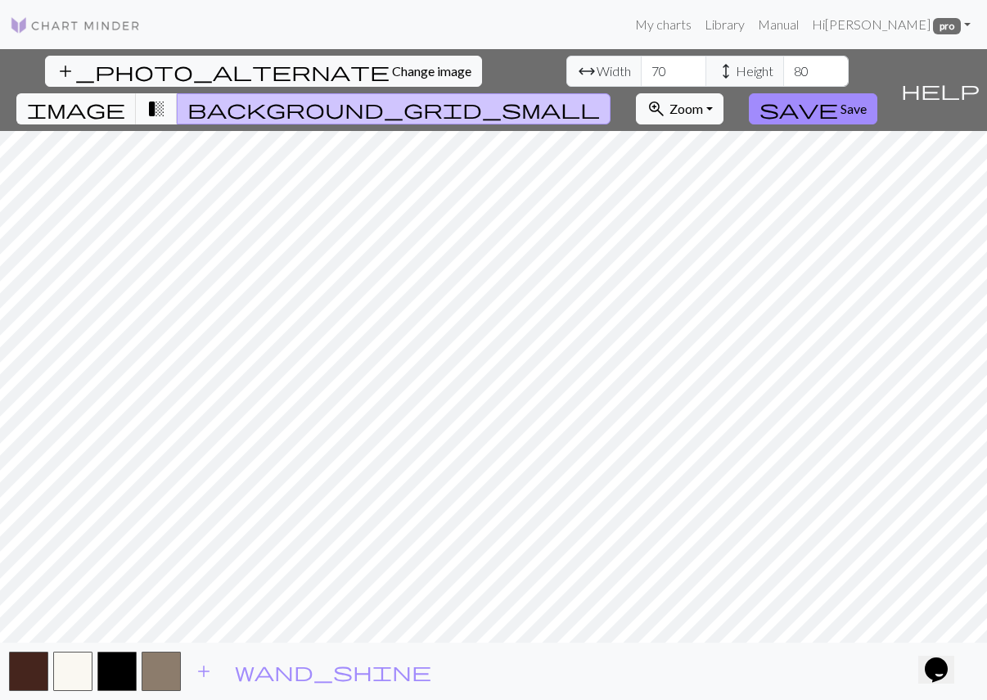
click at [166, 97] on span "transition_fade" at bounding box center [157, 108] width 20 height 23
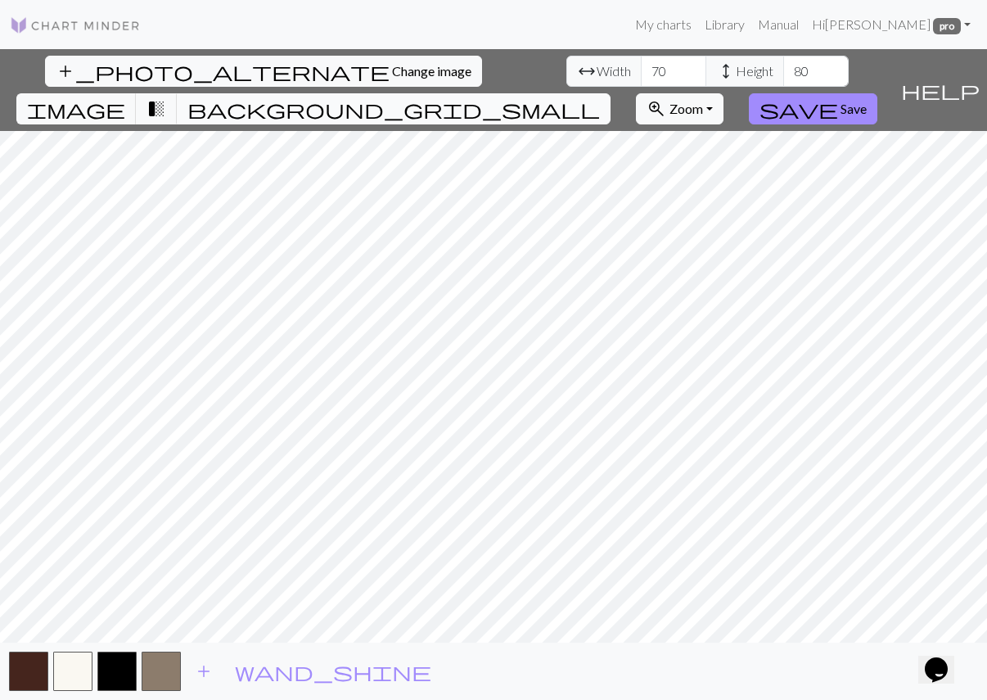
click at [600, 97] on span "background_grid_small" at bounding box center [393, 108] width 413 height 23
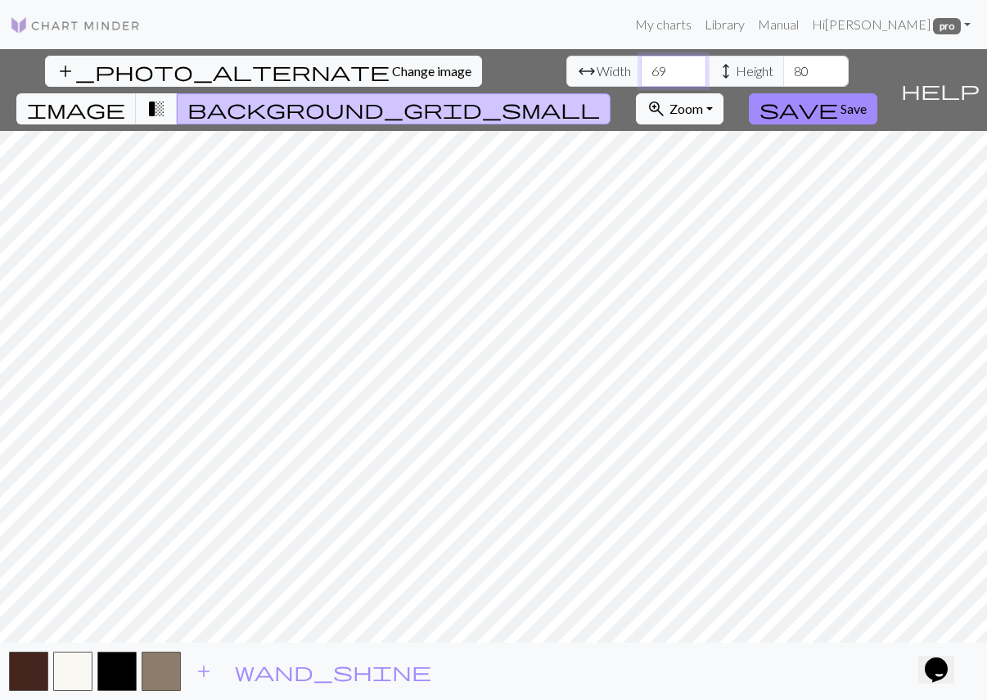
click at [641, 76] on input "69" at bounding box center [674, 71] width 66 height 31
click at [641, 67] on input "70" at bounding box center [674, 71] width 66 height 31
click at [641, 67] on input "71" at bounding box center [674, 71] width 66 height 31
click at [641, 67] on input "72" at bounding box center [674, 71] width 66 height 31
click at [641, 67] on input "73" at bounding box center [674, 71] width 66 height 31
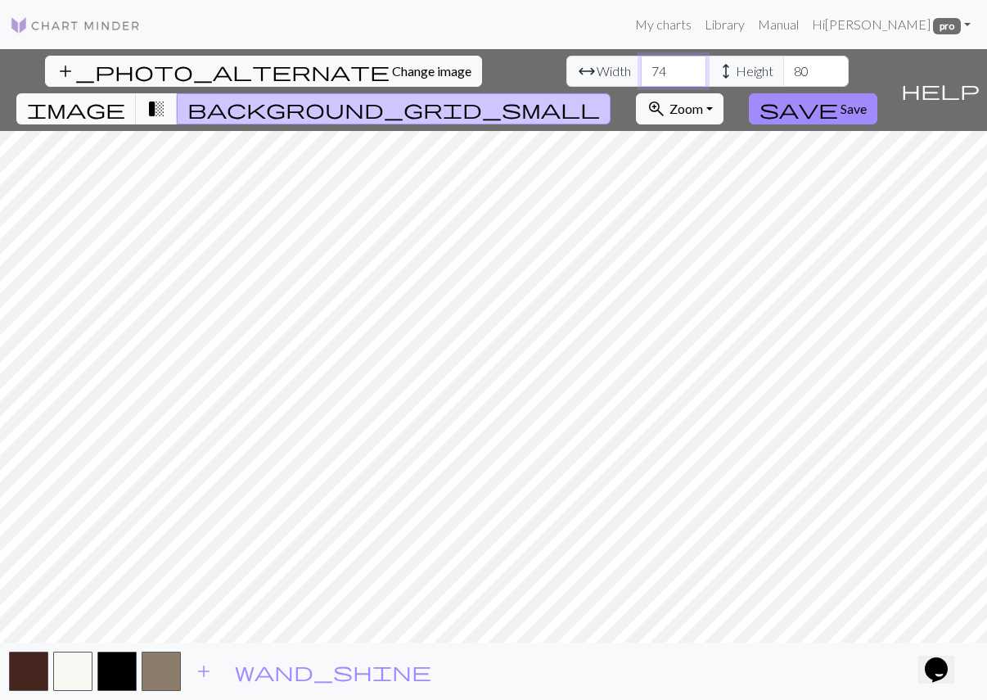
click at [641, 67] on input "74" at bounding box center [674, 71] width 66 height 31
click at [641, 67] on input "75" at bounding box center [674, 71] width 66 height 31
click at [641, 67] on input "76" at bounding box center [674, 71] width 66 height 31
click at [641, 67] on input "77" at bounding box center [674, 71] width 66 height 31
click at [641, 67] on input "78" at bounding box center [674, 71] width 66 height 31
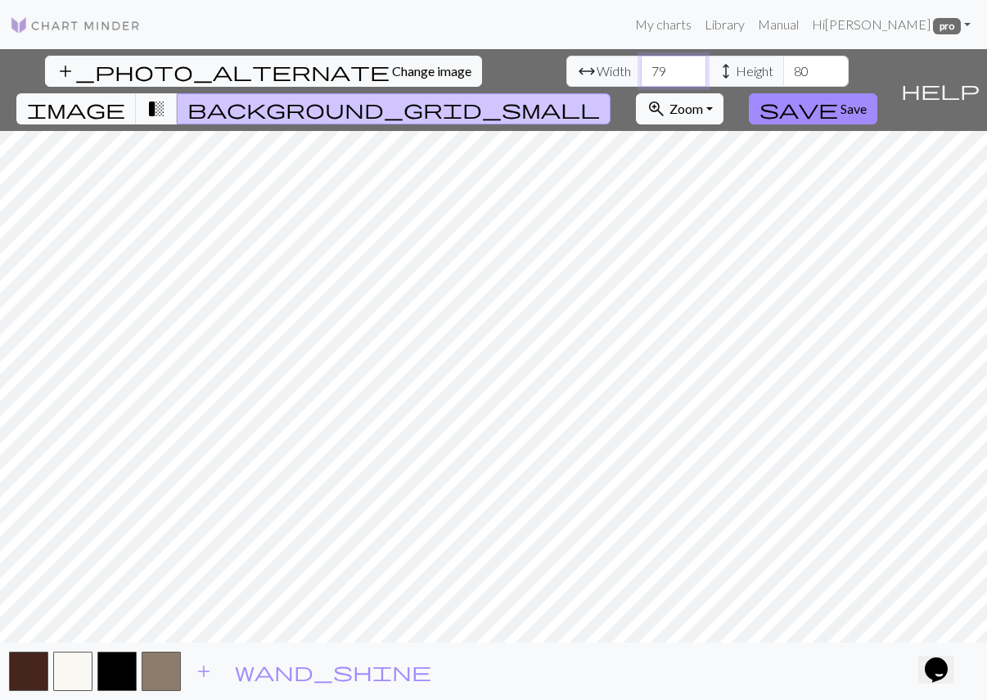
click at [641, 67] on input "79" at bounding box center [674, 71] width 66 height 31
click at [641, 67] on input "80" at bounding box center [674, 71] width 66 height 31
click at [641, 64] on input "80" at bounding box center [674, 71] width 66 height 31
click at [641, 81] on input "100" at bounding box center [674, 71] width 66 height 31
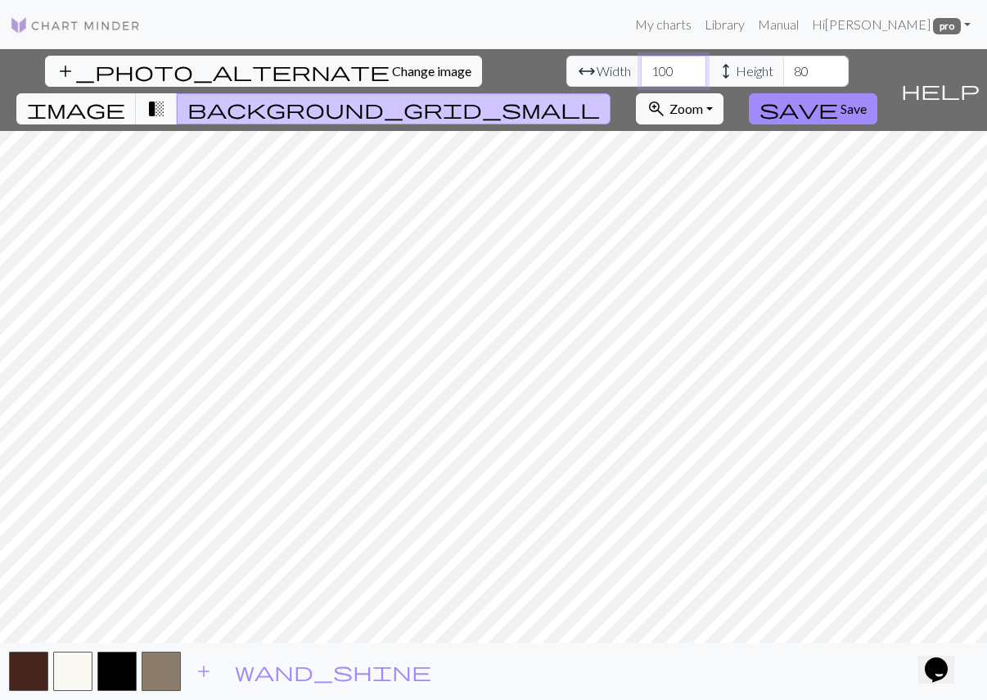
click at [641, 81] on input "100" at bounding box center [674, 71] width 66 height 31
type input "200"
click at [784, 67] on input "80" at bounding box center [817, 71] width 66 height 31
type input "150"
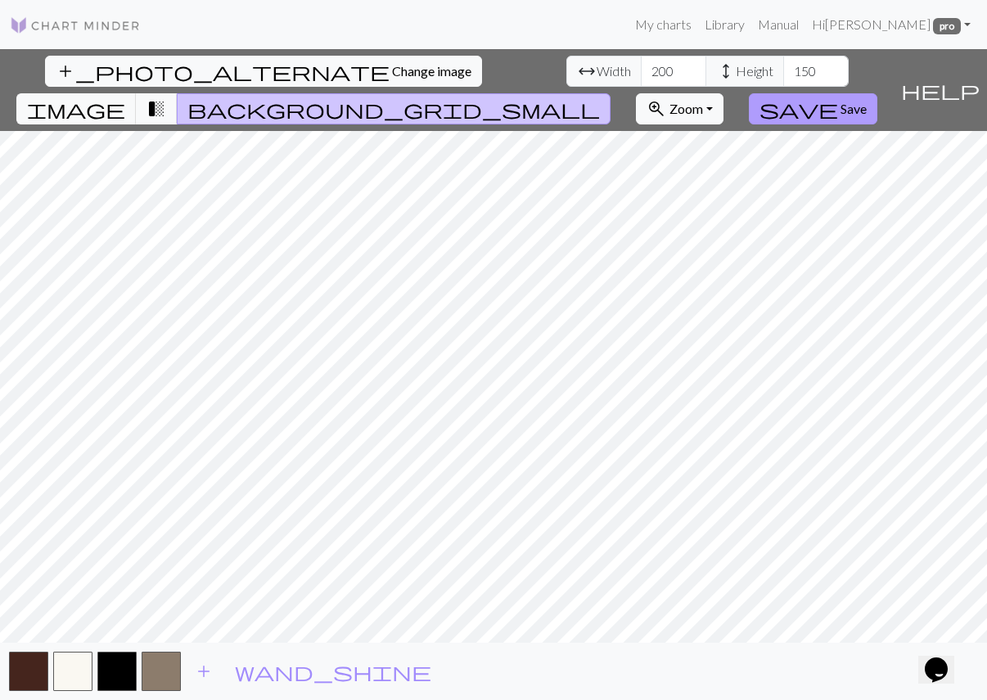
click at [838, 97] on span "save" at bounding box center [799, 108] width 79 height 23
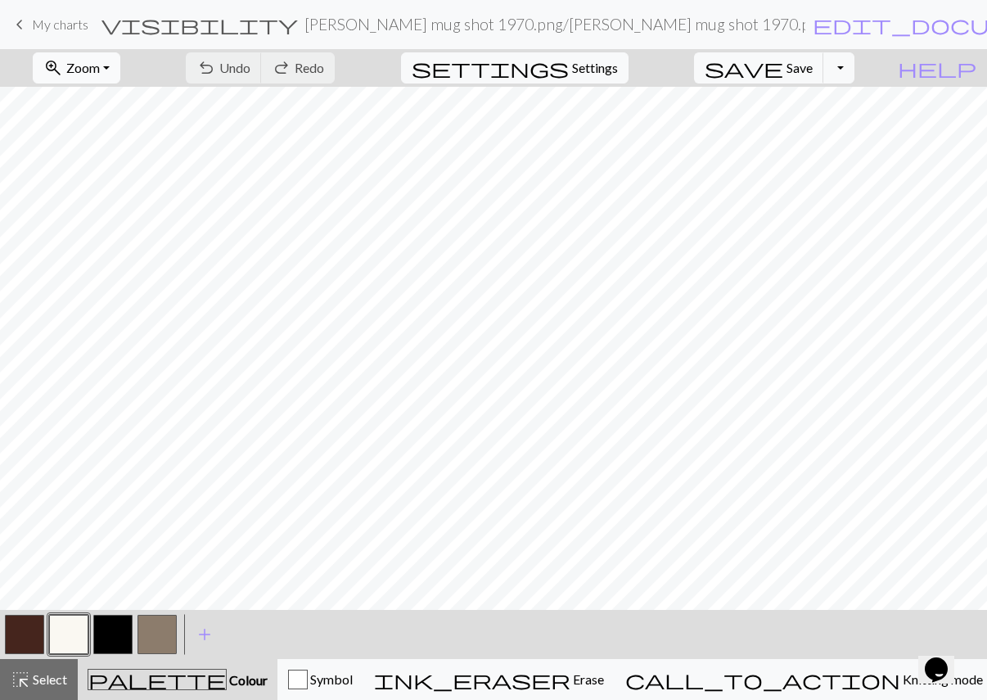
click at [100, 70] on span "Zoom" at bounding box center [83, 68] width 34 height 16
click at [148, 109] on button "Fit all" at bounding box center [98, 104] width 129 height 26
click at [100, 68] on span "Zoom" at bounding box center [83, 68] width 34 height 16
click at [114, 105] on button "Fit all" at bounding box center [98, 104] width 129 height 26
click at [100, 70] on span "Zoom" at bounding box center [83, 68] width 34 height 16
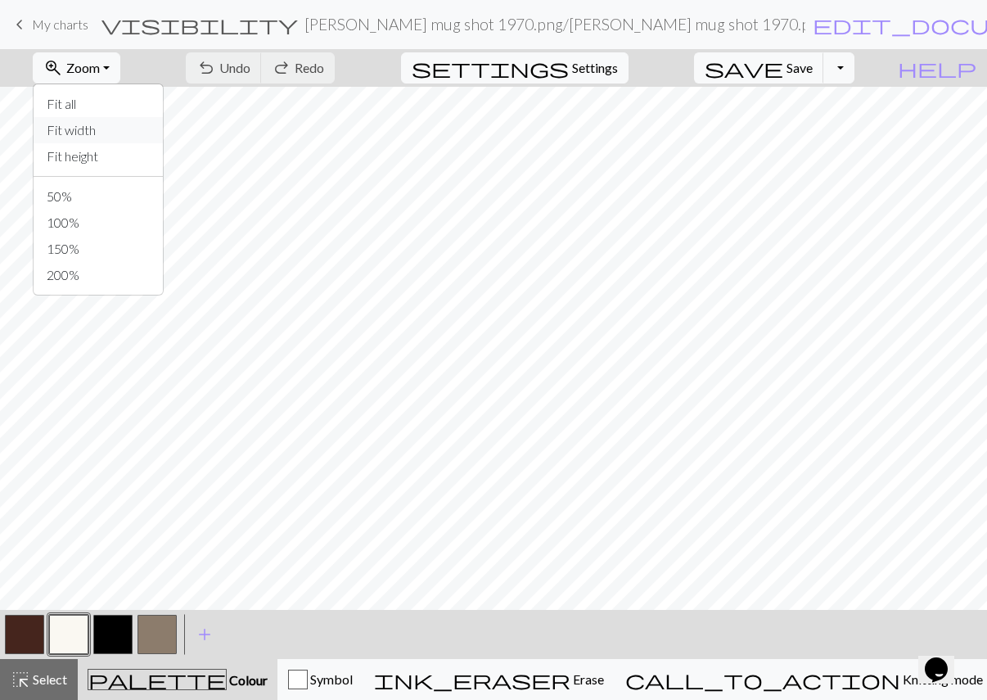
click at [126, 128] on button "Fit width" at bounding box center [98, 130] width 129 height 26
click at [120, 75] on button "zoom_in Zoom Zoom" at bounding box center [77, 67] width 88 height 31
click at [118, 199] on button "50%" at bounding box center [98, 196] width 129 height 26
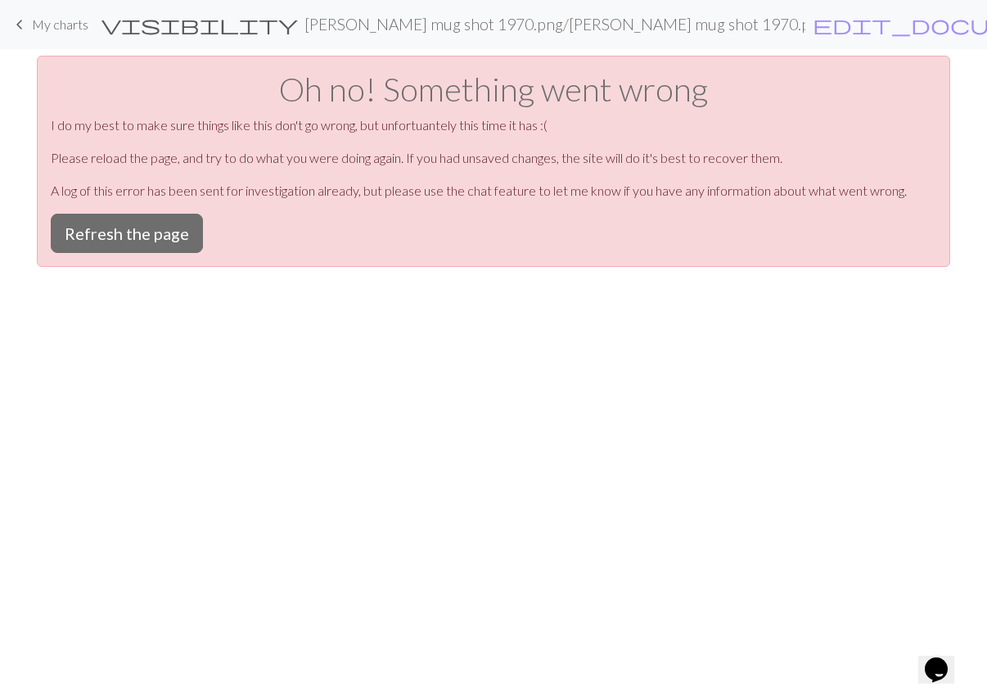
scroll to position [0, 0]
click at [161, 226] on button "Refresh the page" at bounding box center [127, 233] width 152 height 39
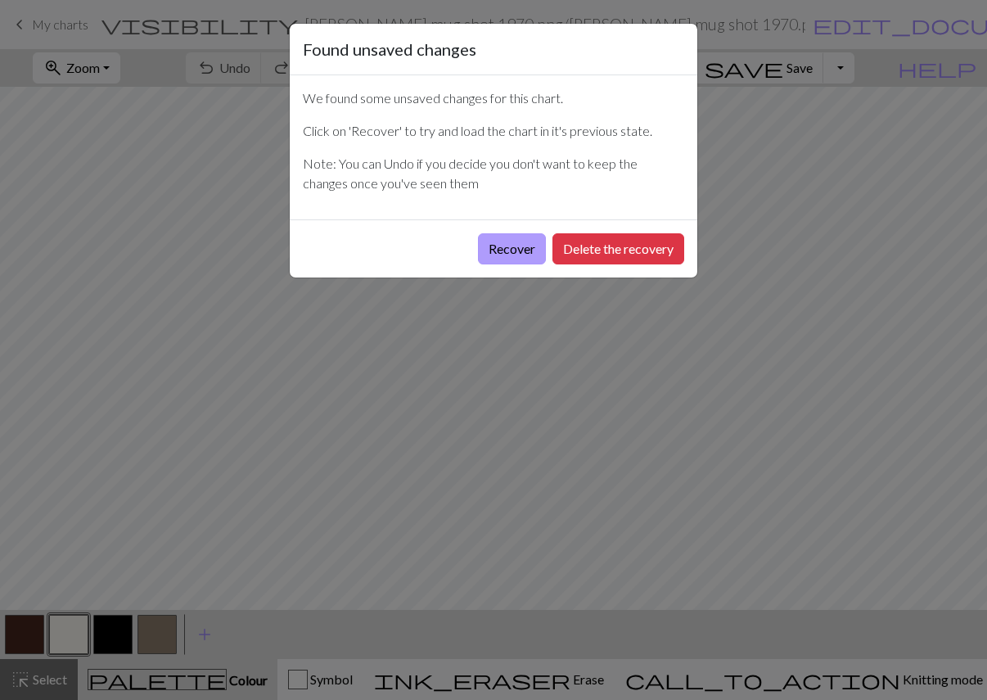
click at [504, 250] on button "Recover" at bounding box center [512, 248] width 68 height 31
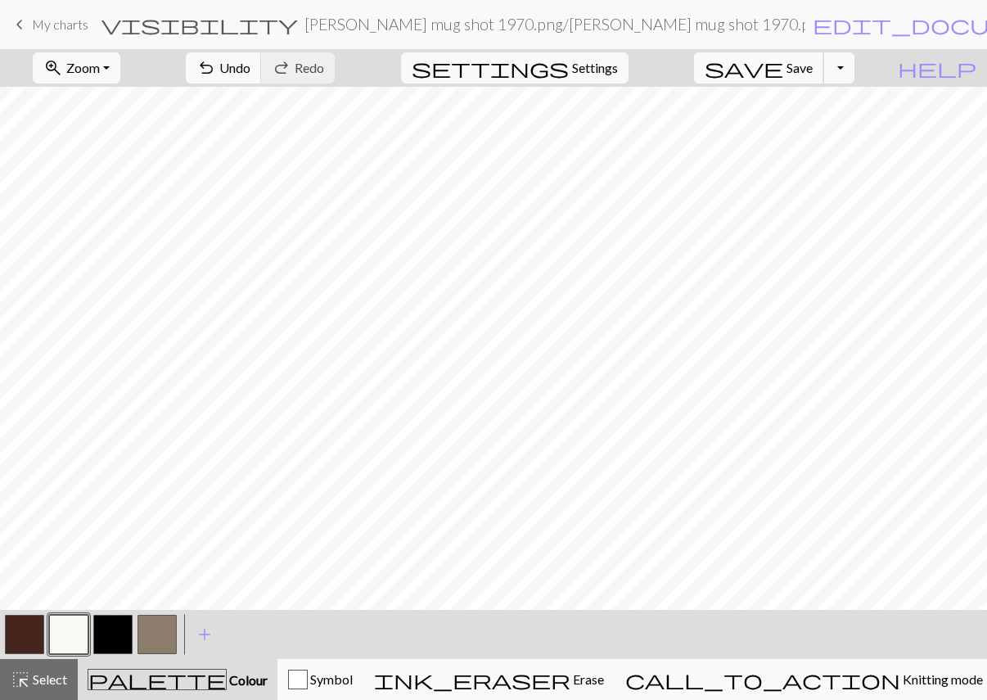
click at [813, 64] on span "Save" at bounding box center [800, 68] width 26 height 16
click at [629, 79] on button "settings Settings" at bounding box center [515, 67] width 228 height 31
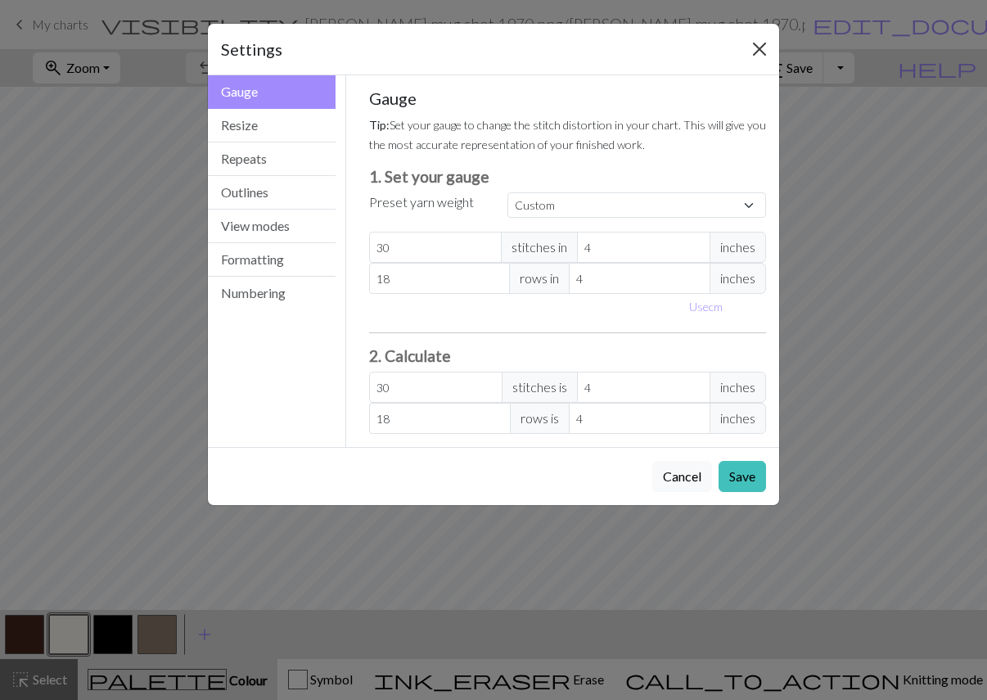
click at [753, 53] on button "Close" at bounding box center [760, 49] width 26 height 26
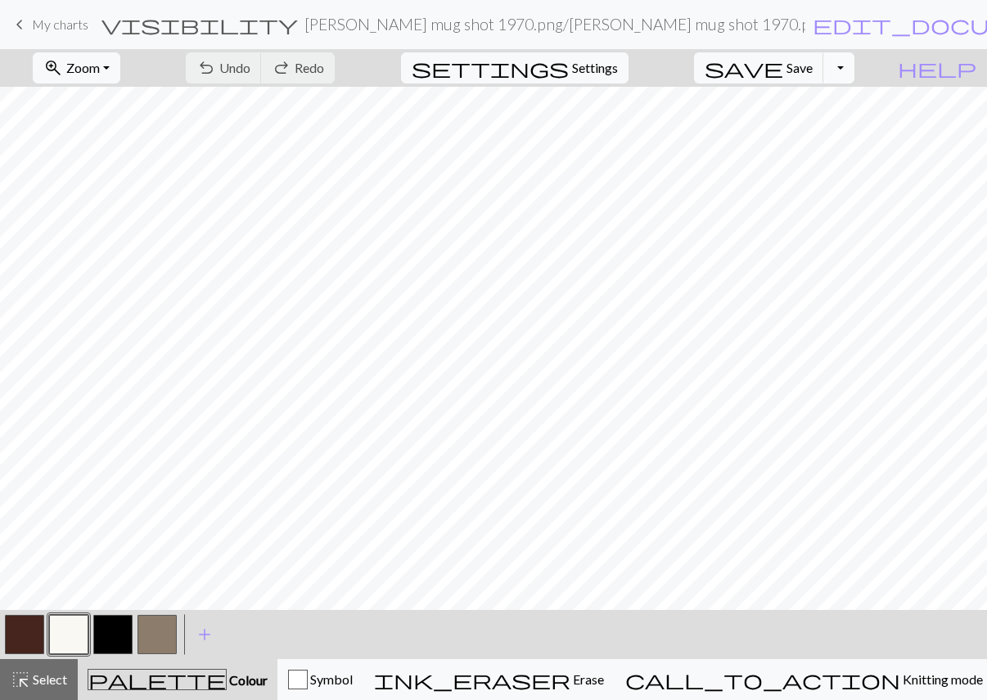
click at [855, 70] on button "Toggle Dropdown" at bounding box center [839, 67] width 31 height 31
click at [821, 130] on button "save_alt Download" at bounding box center [719, 130] width 270 height 26
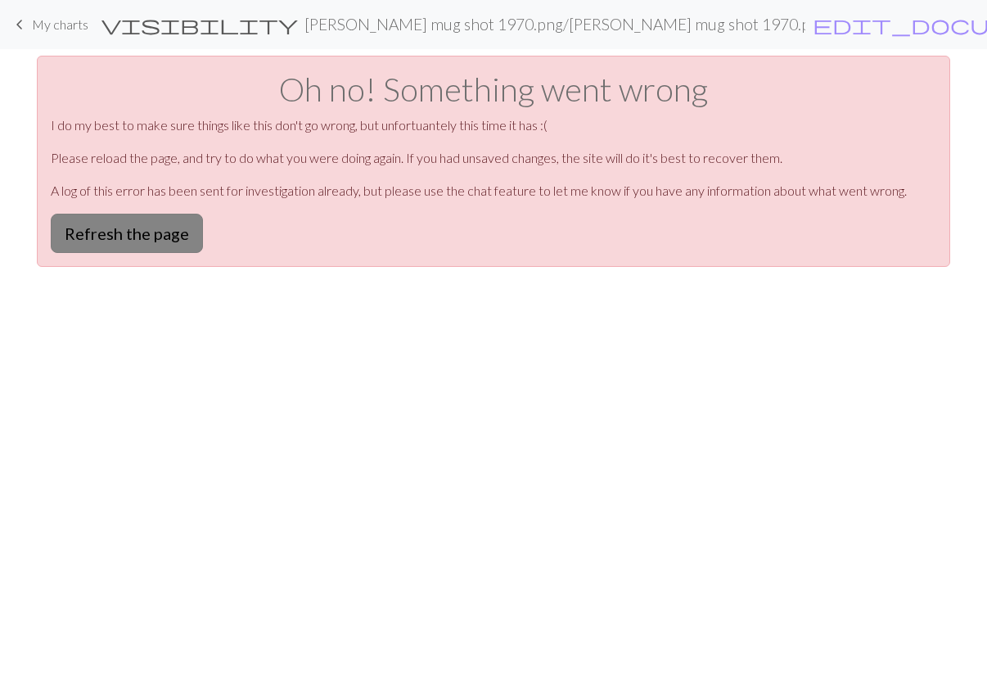
click at [178, 233] on button "Refresh the page" at bounding box center [127, 233] width 152 height 39
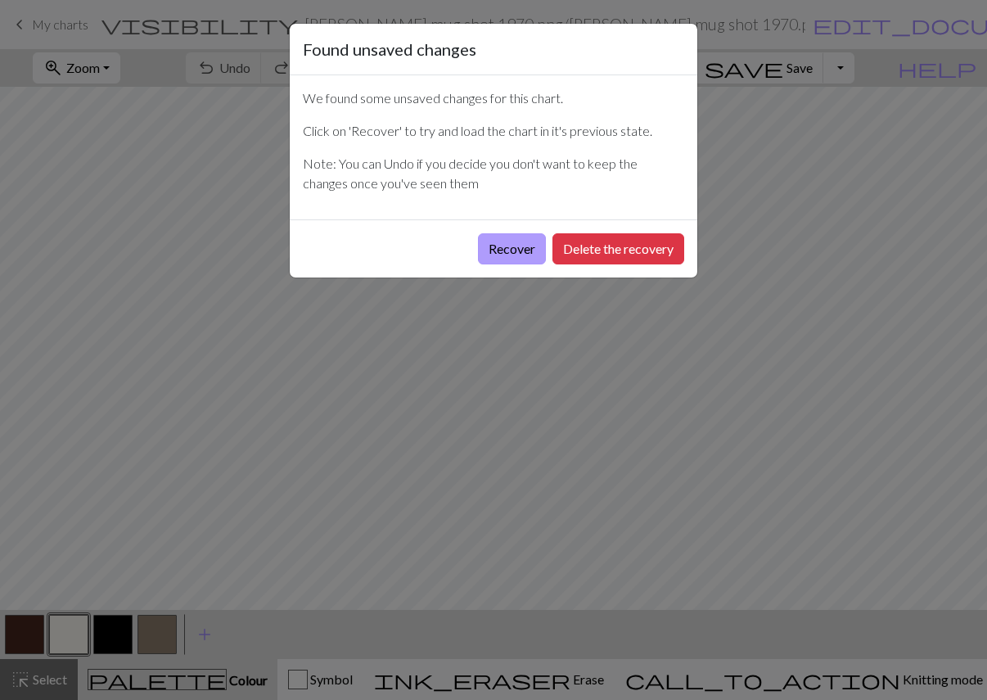
click at [511, 255] on button "Recover" at bounding box center [512, 248] width 68 height 31
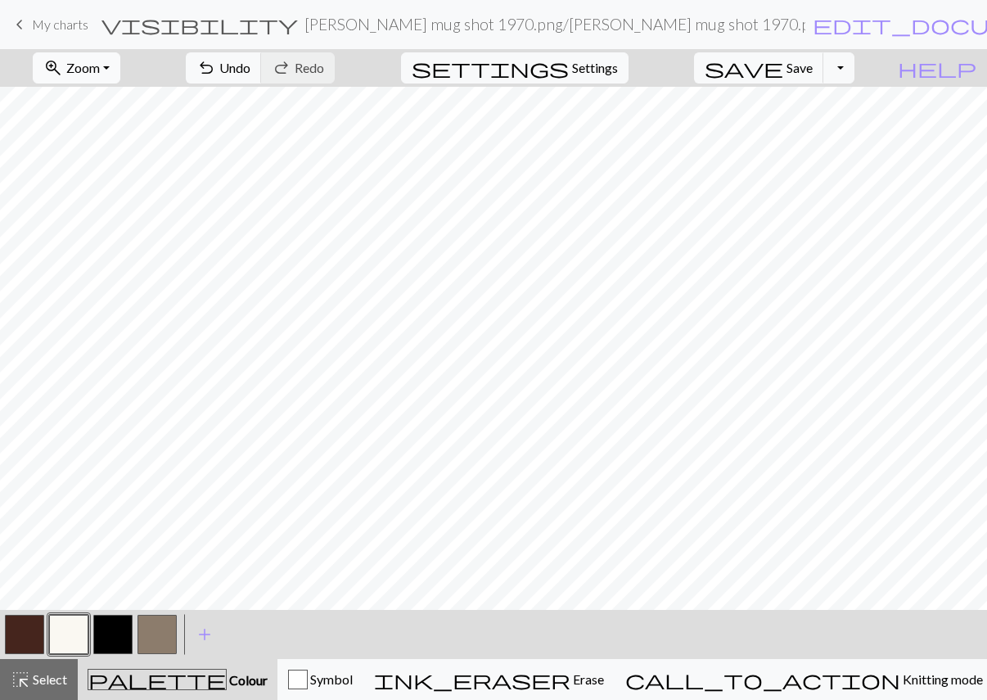
click at [120, 57] on button "zoom_in Zoom Zoom" at bounding box center [77, 67] width 88 height 31
click at [111, 191] on button "50%" at bounding box center [98, 196] width 129 height 26
click at [100, 68] on span "Zoom" at bounding box center [83, 68] width 34 height 16
click at [112, 106] on button "Fit all" at bounding box center [98, 104] width 129 height 26
click at [67, 20] on span "My charts" at bounding box center [60, 24] width 56 height 16
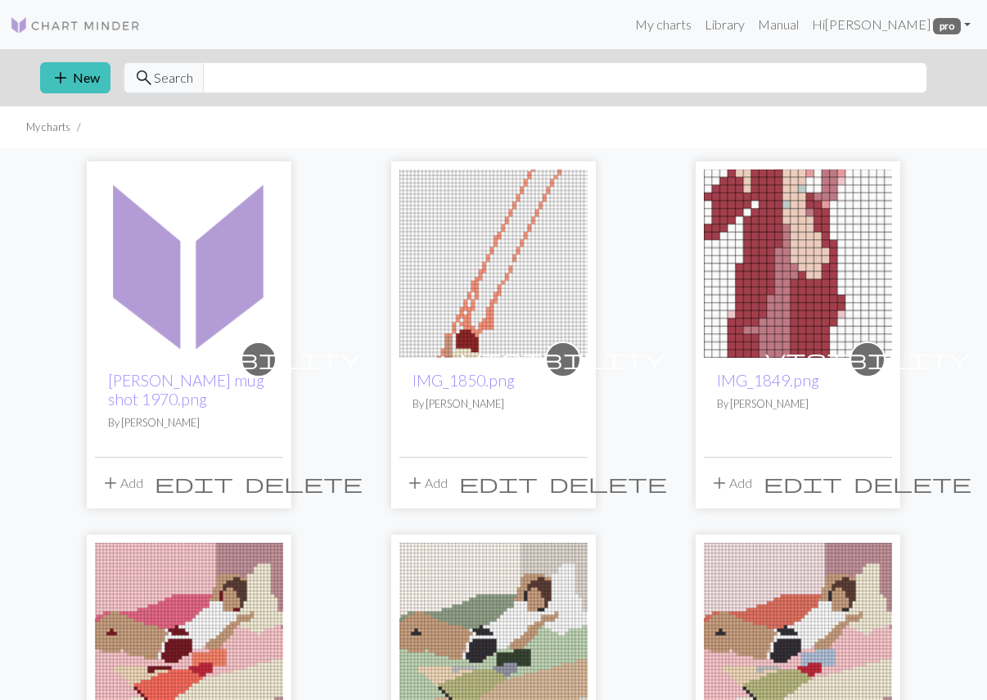
click at [261, 359] on span "visibility" at bounding box center [258, 358] width 205 height 25
click at [224, 279] on img at bounding box center [189, 263] width 188 height 188
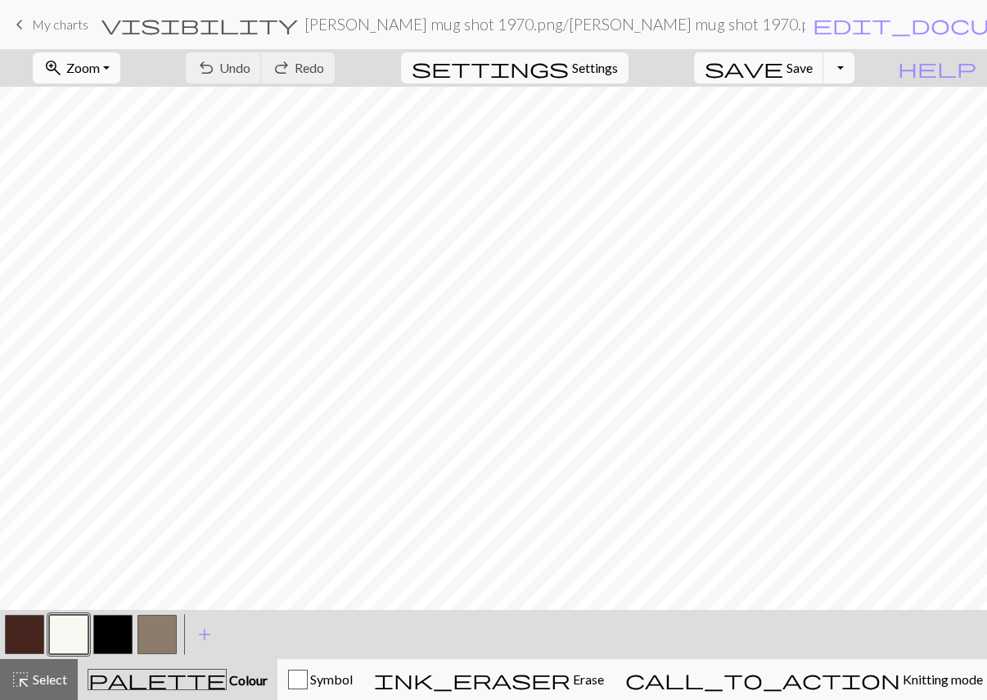
click at [100, 70] on span "Zoom" at bounding box center [83, 68] width 34 height 16
click at [128, 108] on button "Fit all" at bounding box center [98, 104] width 129 height 26
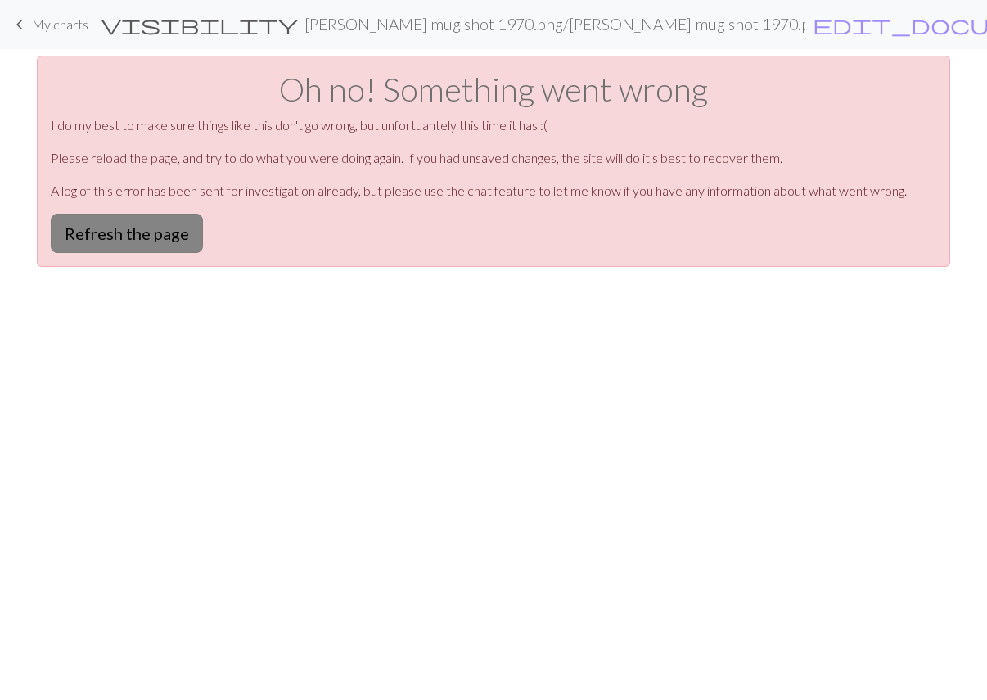
click at [158, 236] on button "Refresh the page" at bounding box center [127, 233] width 152 height 39
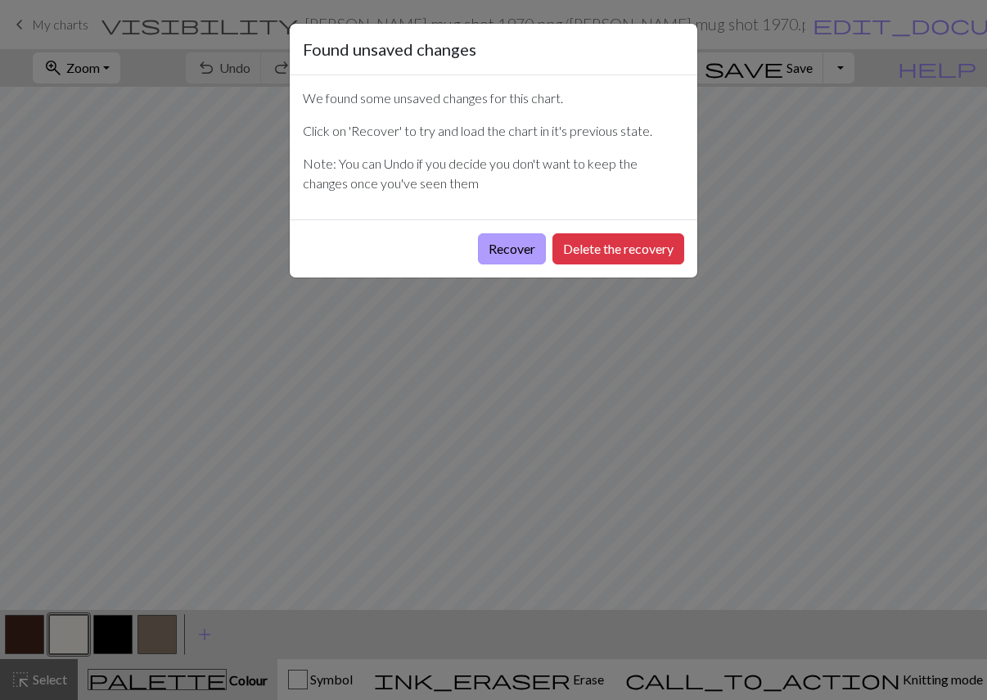
click at [512, 248] on button "Recover" at bounding box center [512, 248] width 68 height 31
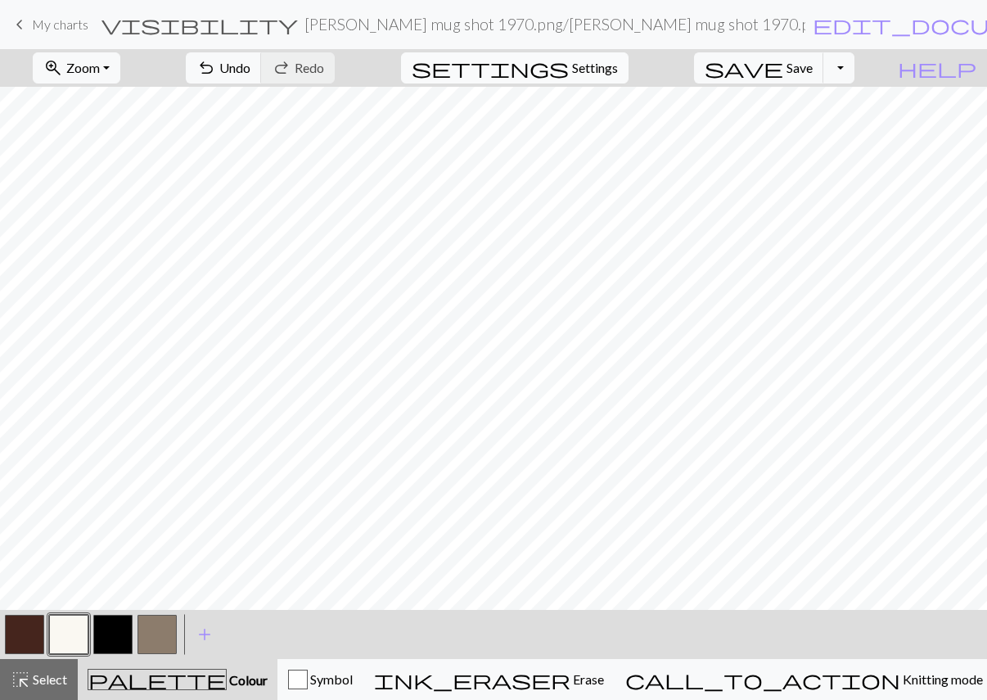
click at [594, 70] on span "Settings" at bounding box center [595, 68] width 46 height 20
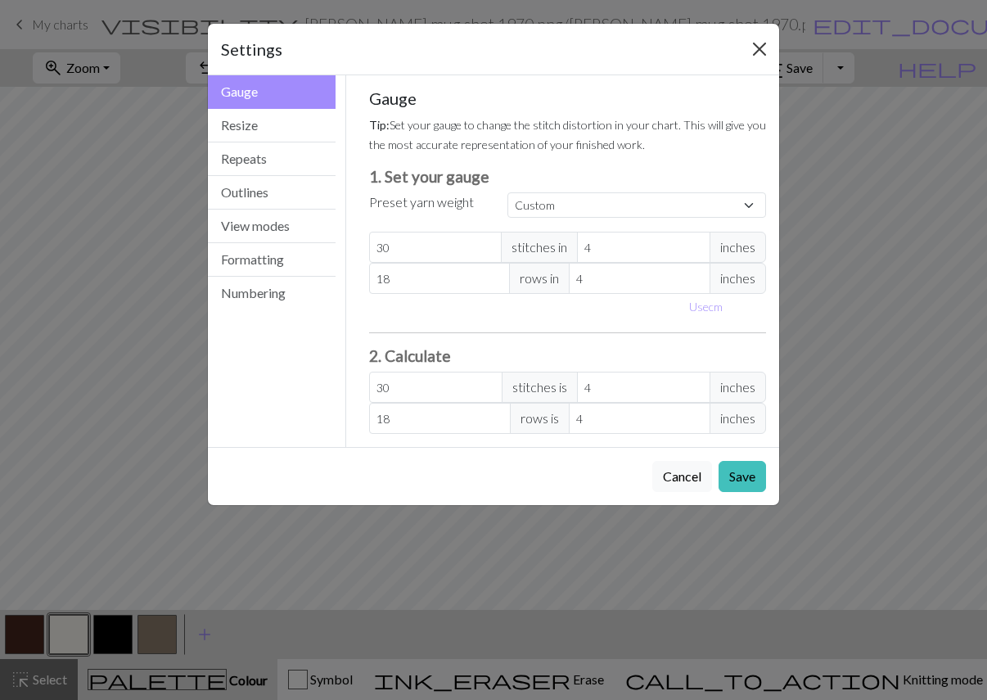
click at [750, 56] on button "Close" at bounding box center [760, 49] width 26 height 26
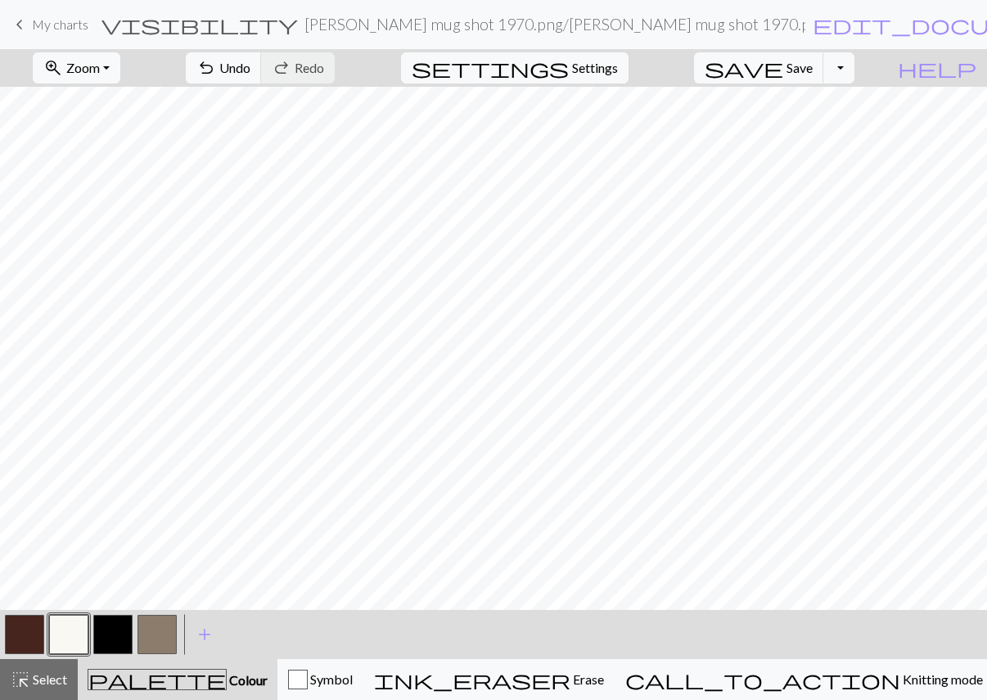
click at [855, 79] on button "Toggle Dropdown" at bounding box center [839, 67] width 31 height 31
click at [839, 129] on button "save_alt Download" at bounding box center [719, 130] width 270 height 26
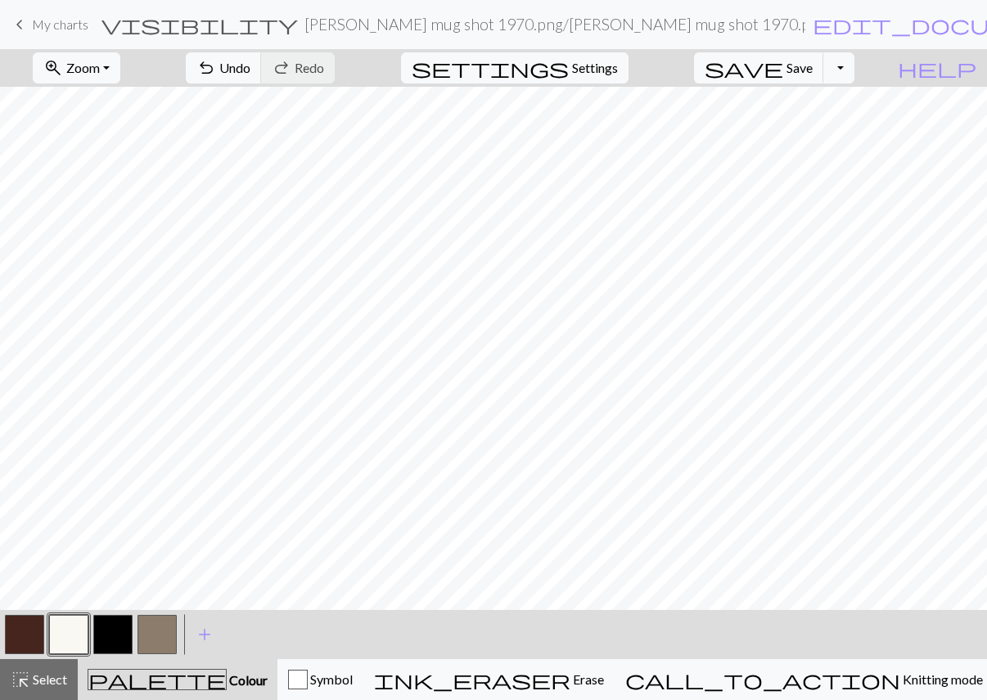
click at [45, 34] on link "keyboard_arrow_left My charts" at bounding box center [49, 25] width 79 height 28
